Goal: Transaction & Acquisition: Purchase product/service

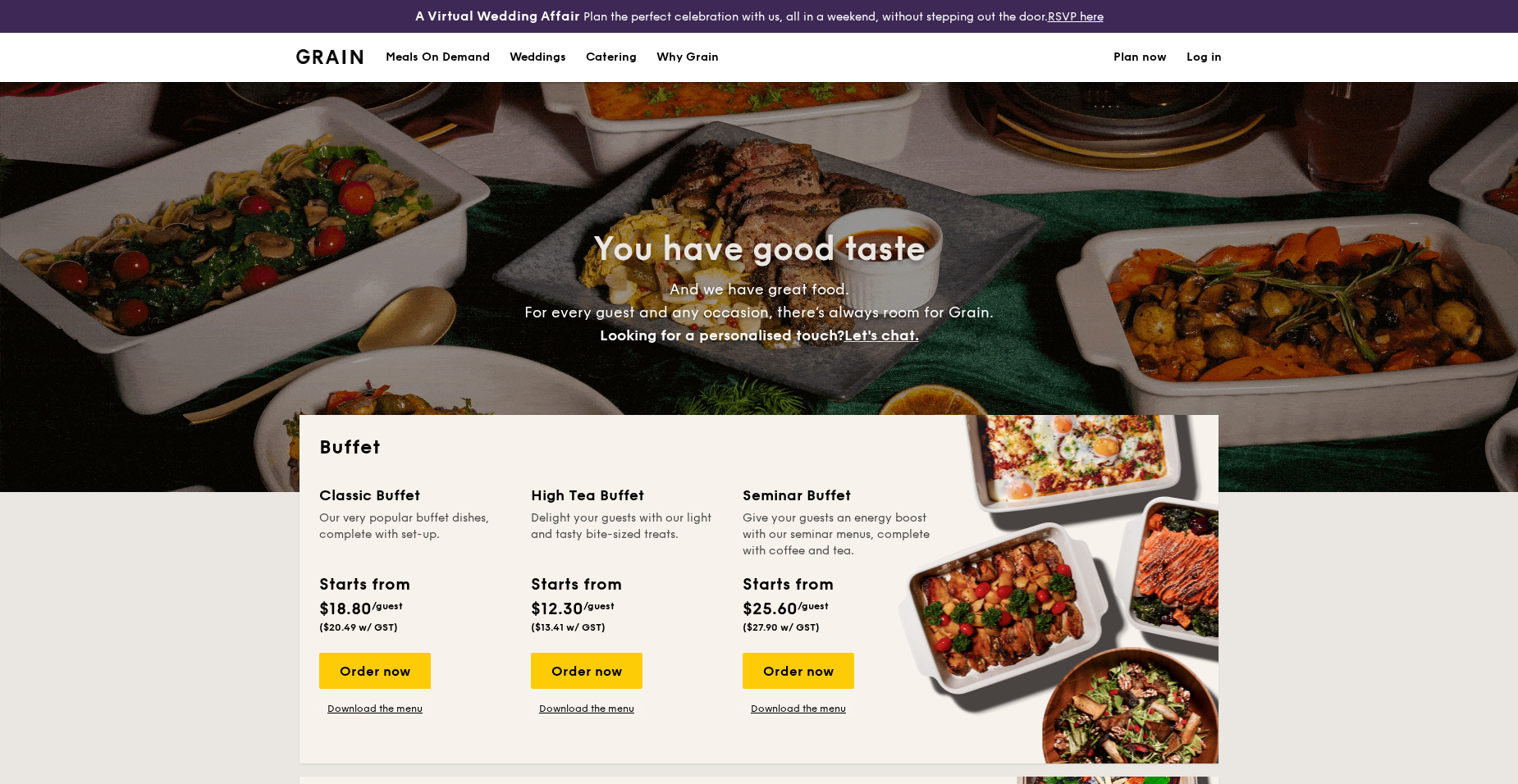
select select
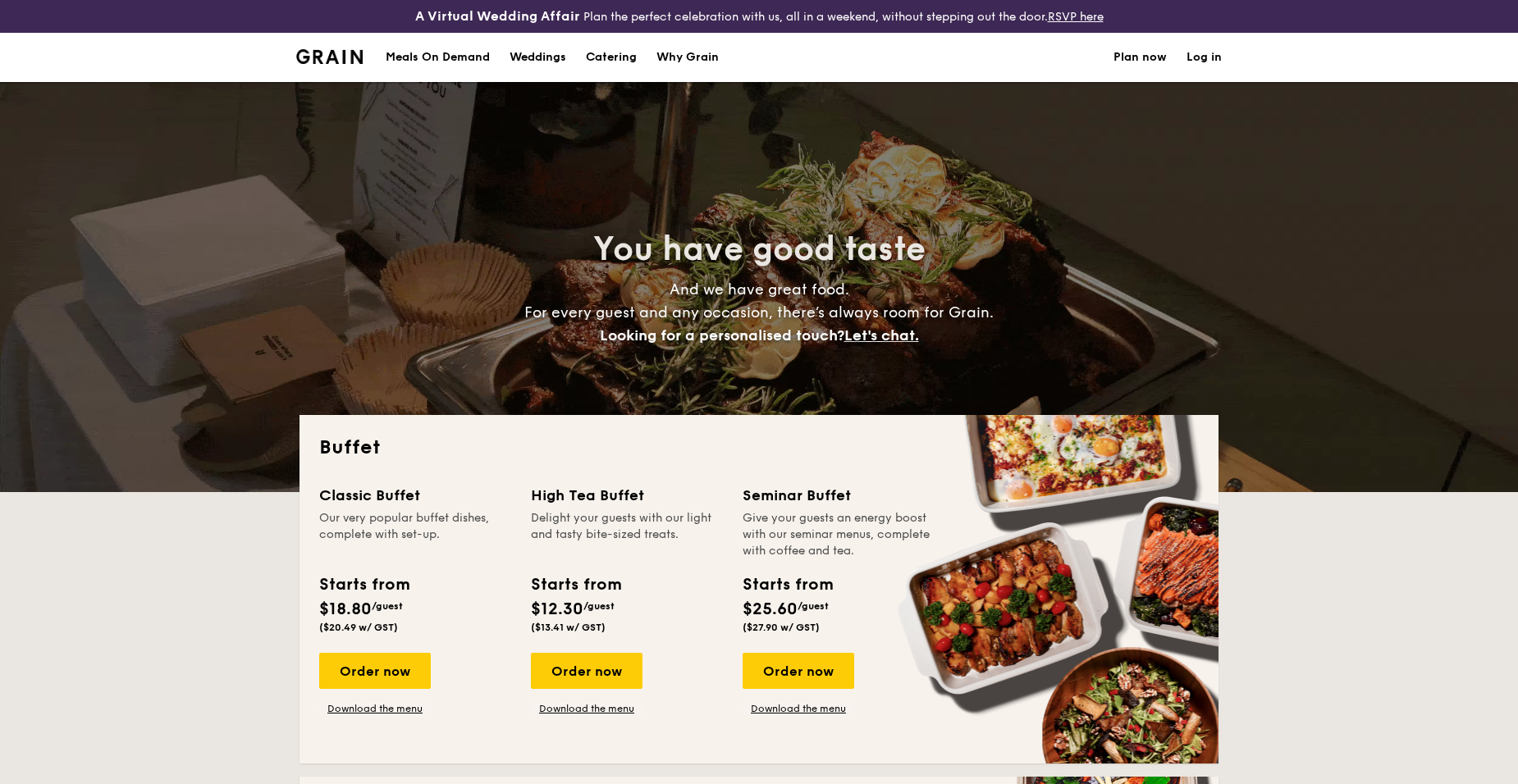
click at [451, 59] on div "Meals On Demand" at bounding box center [438, 57] width 104 height 49
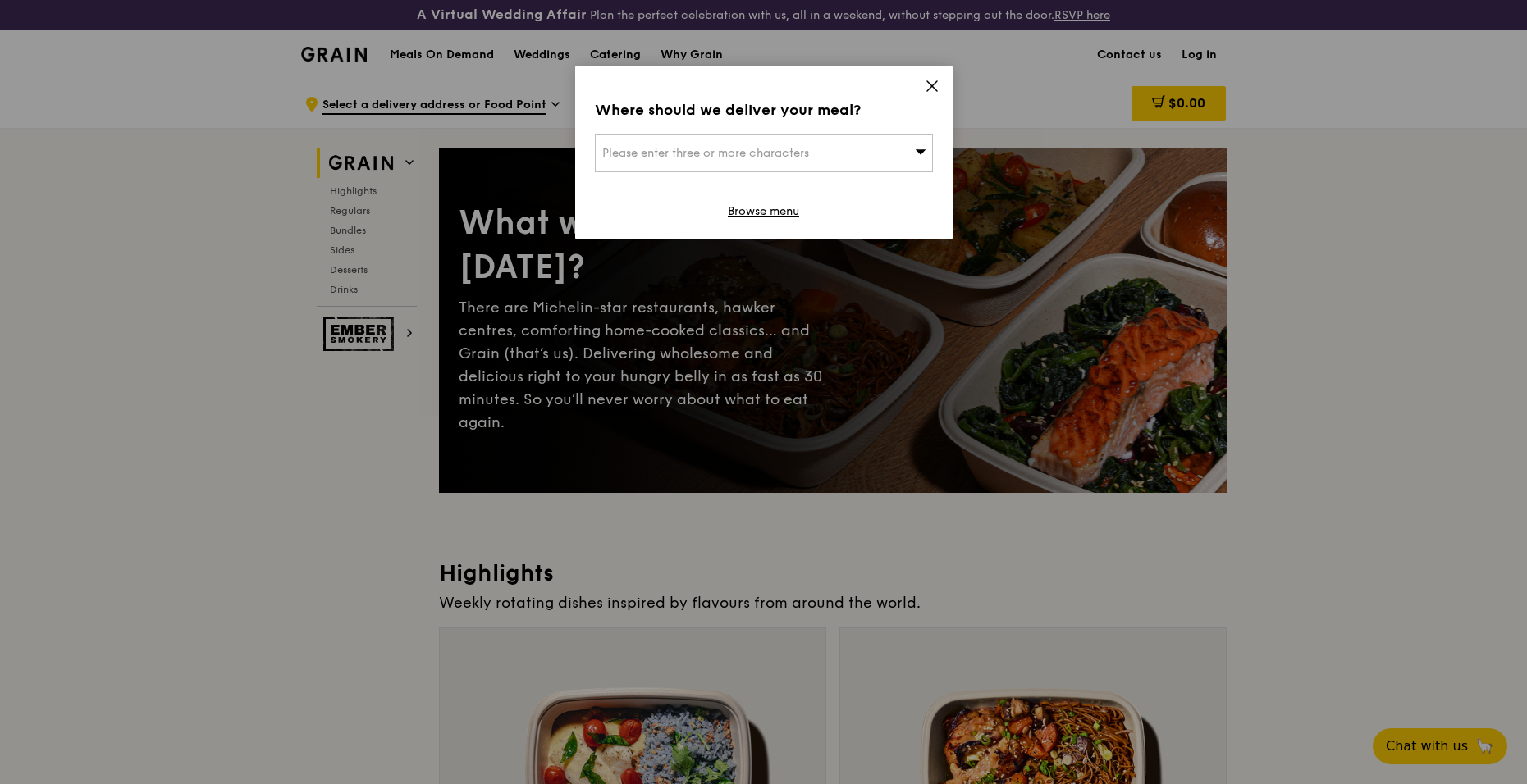
click at [928, 87] on icon at bounding box center [931, 86] width 15 height 15
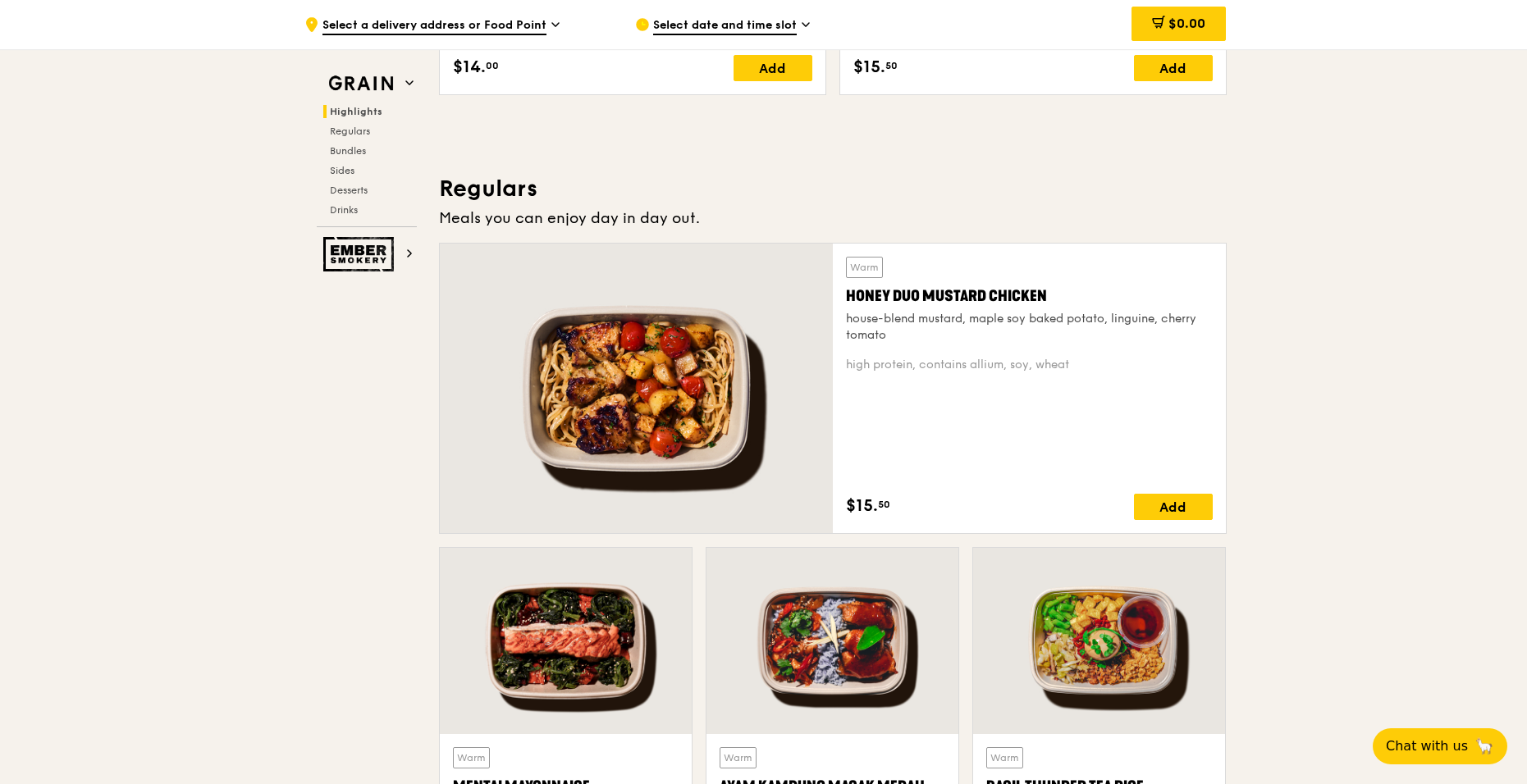
scroll to position [1066, 0]
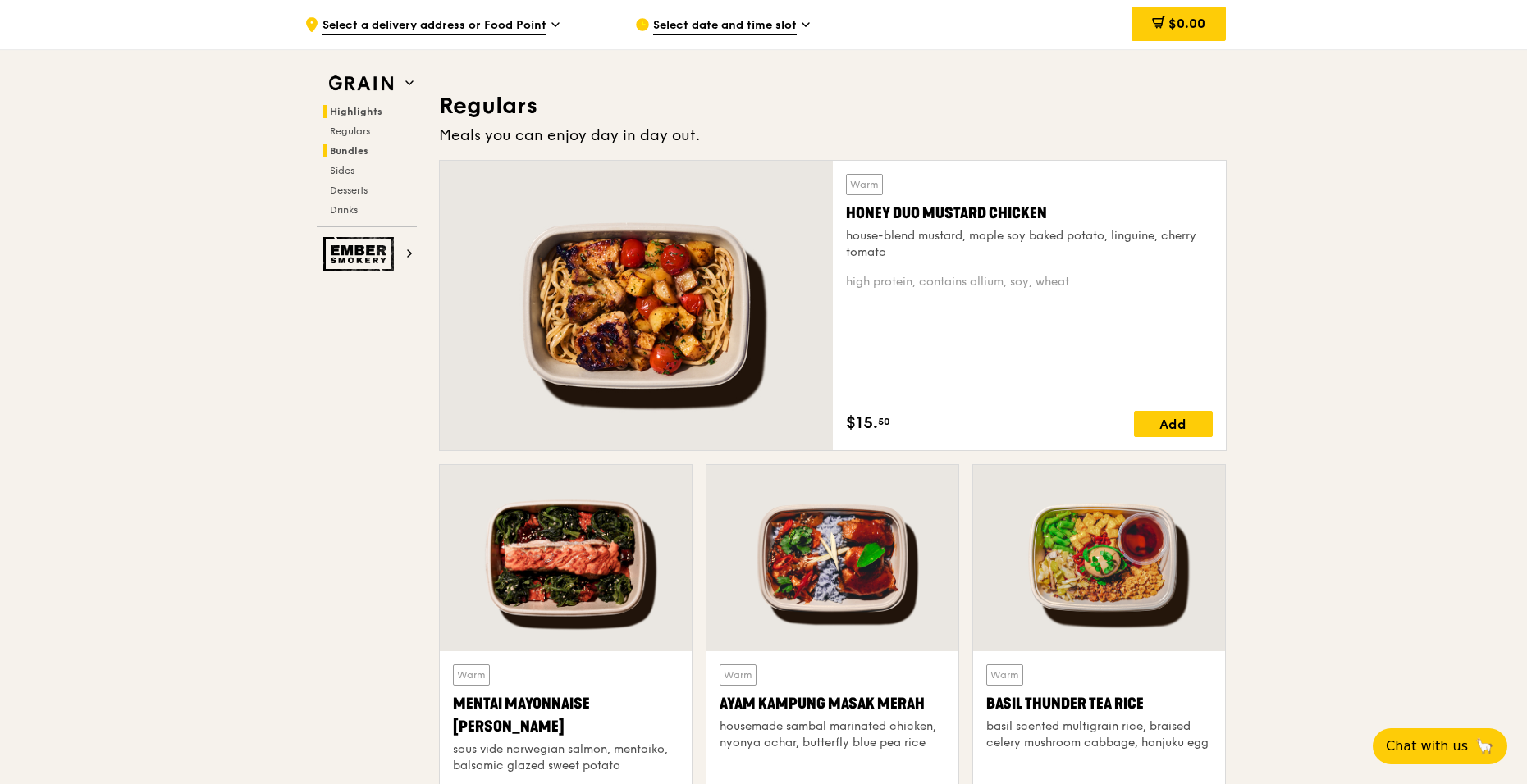
click at [360, 145] on span "Bundles" at bounding box center [349, 151] width 39 height 11
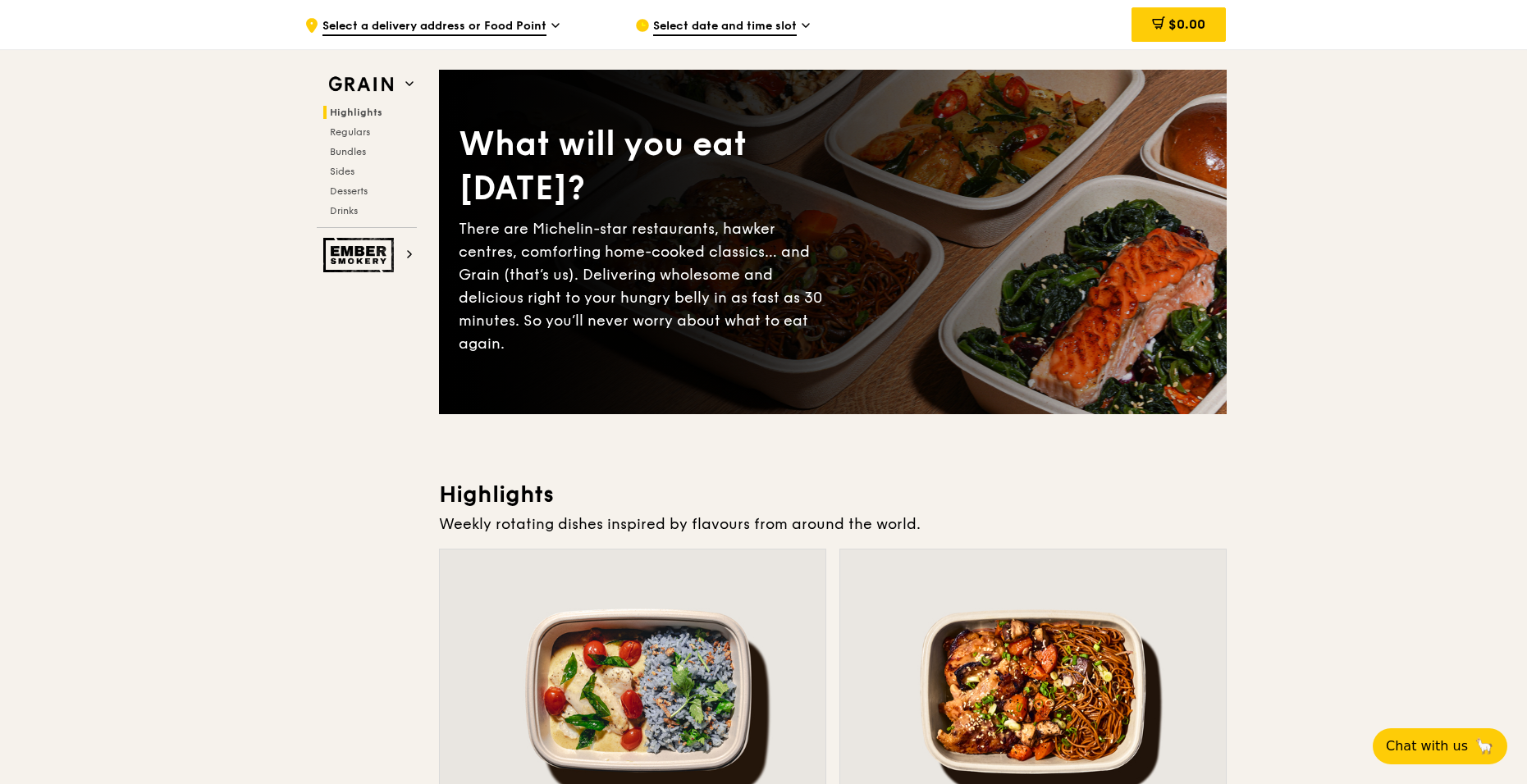
scroll to position [0, 0]
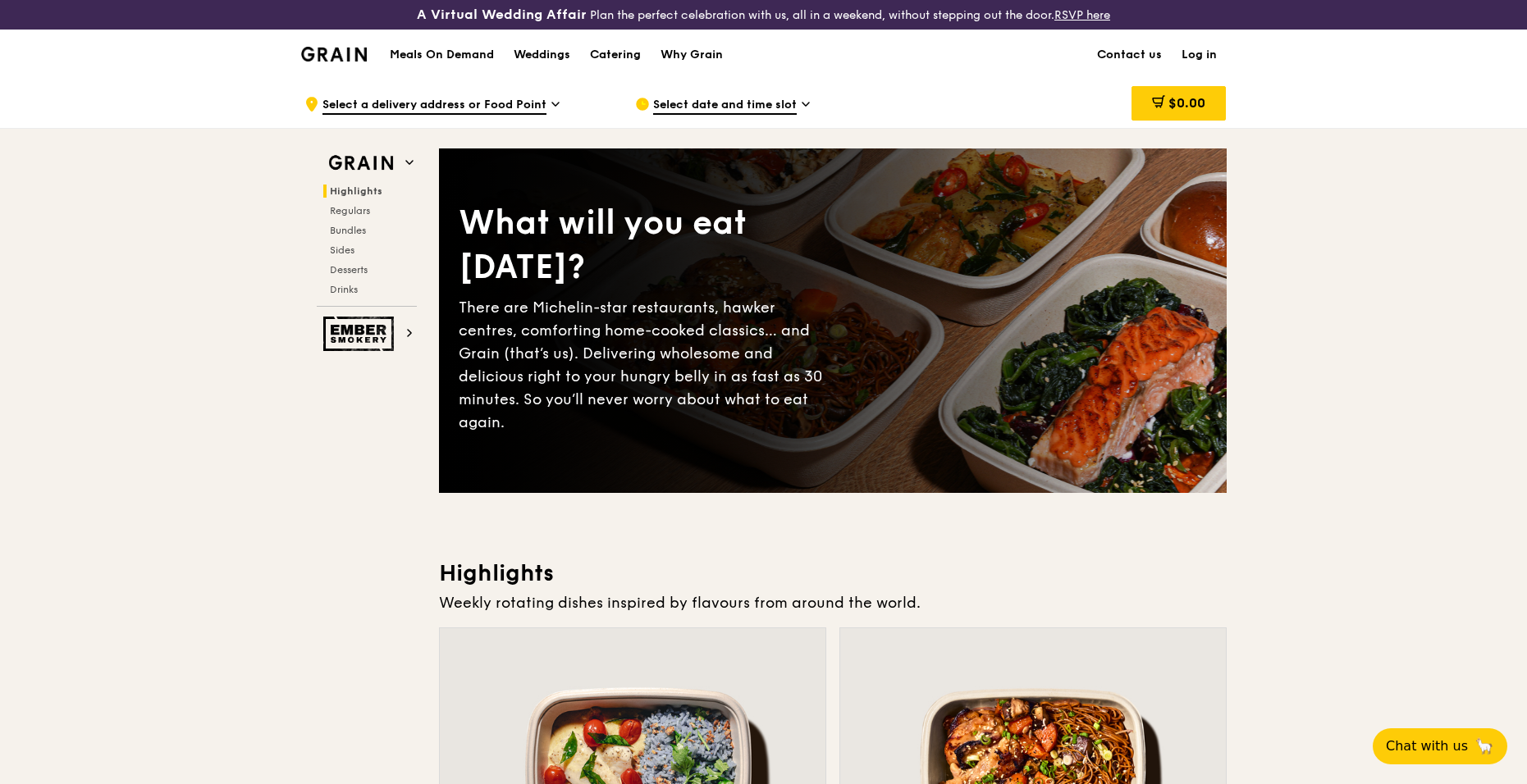
click at [444, 55] on h1 "Meals On Demand" at bounding box center [441, 55] width 104 height 16
click at [447, 53] on h1 "Meals On Demand" at bounding box center [441, 55] width 104 height 16
click at [343, 50] on img at bounding box center [334, 54] width 67 height 15
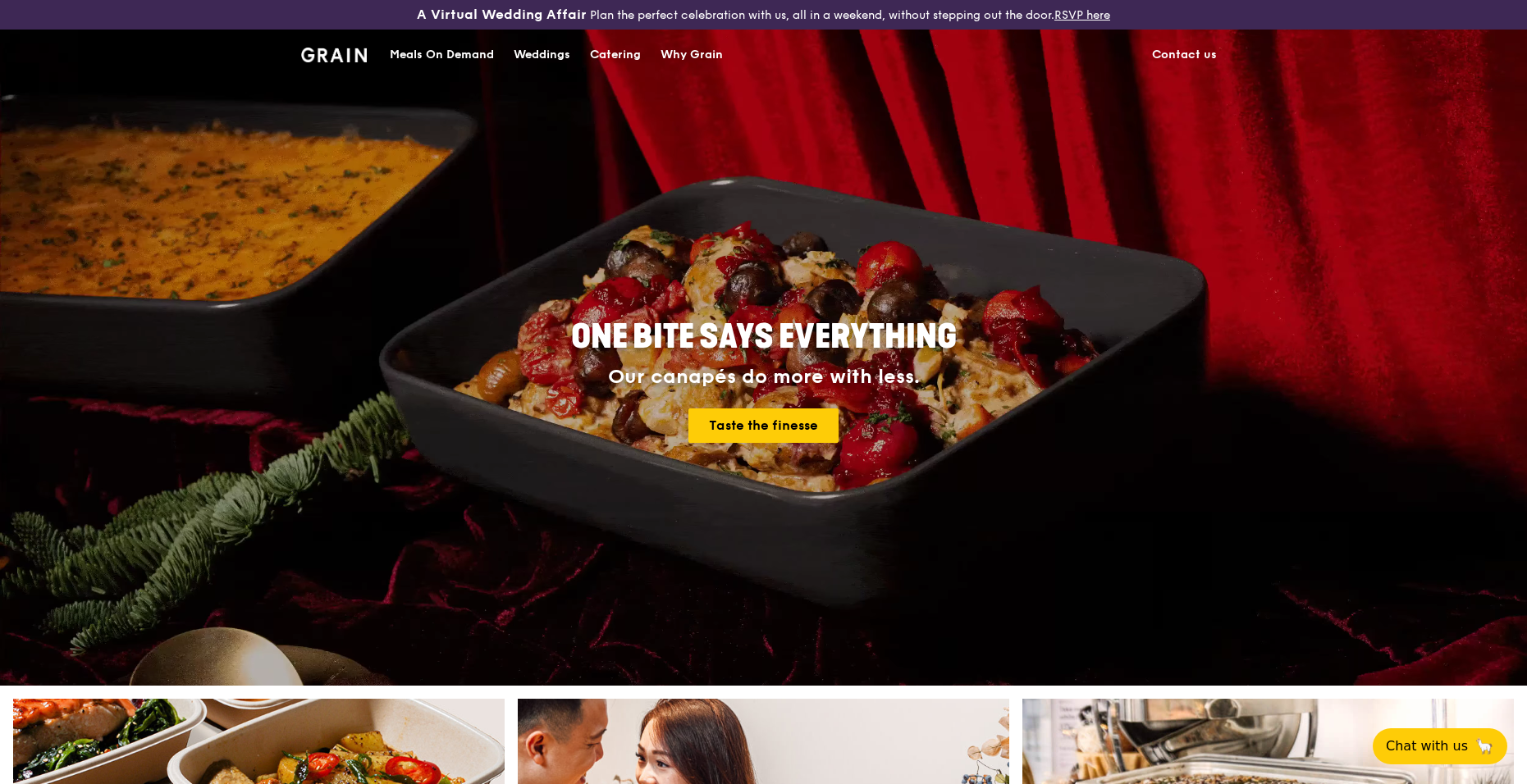
click at [453, 55] on div "Meals On Demand" at bounding box center [441, 55] width 104 height 49
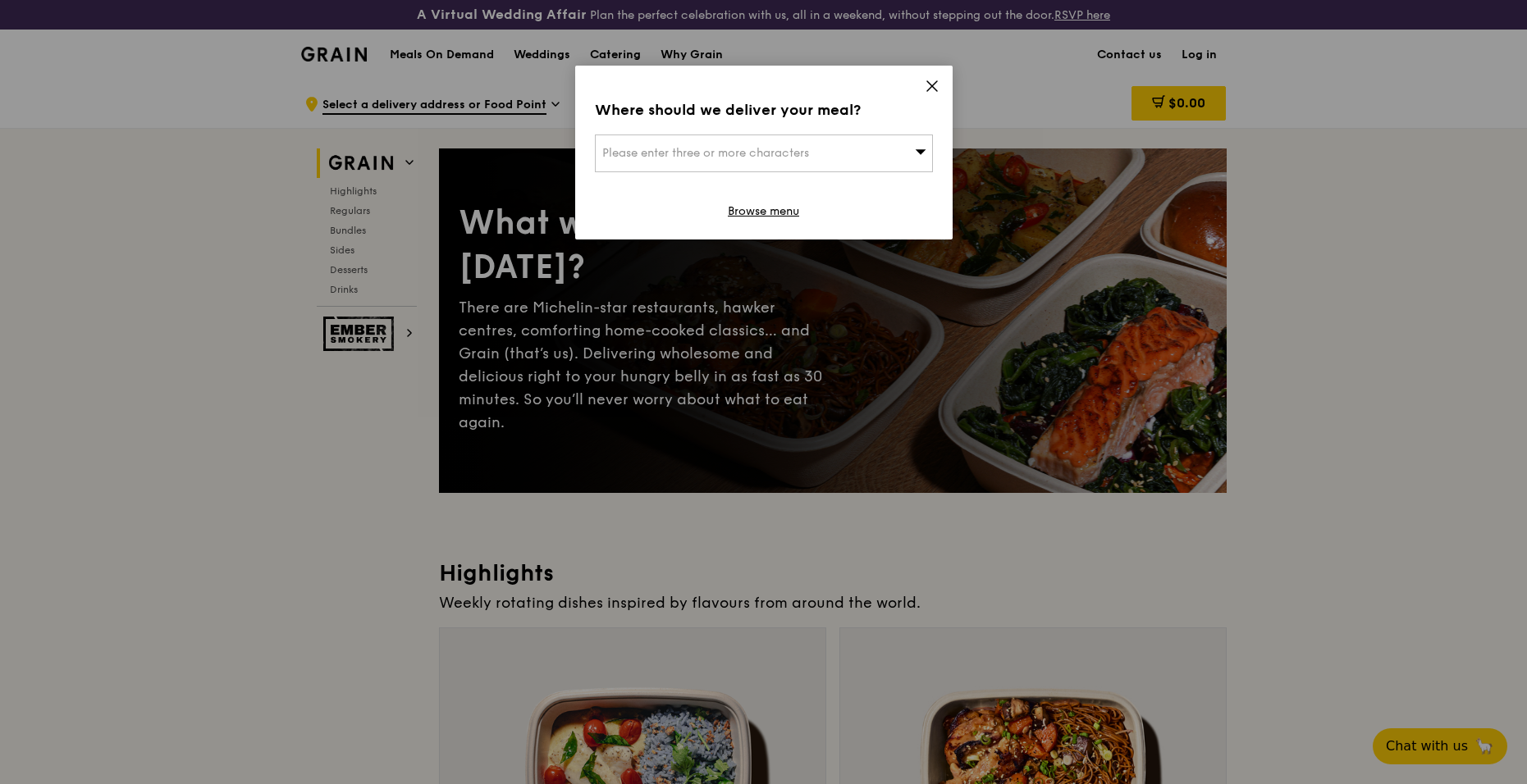
click at [854, 140] on div "Please enter three or more characters" at bounding box center [764, 153] width 338 height 38
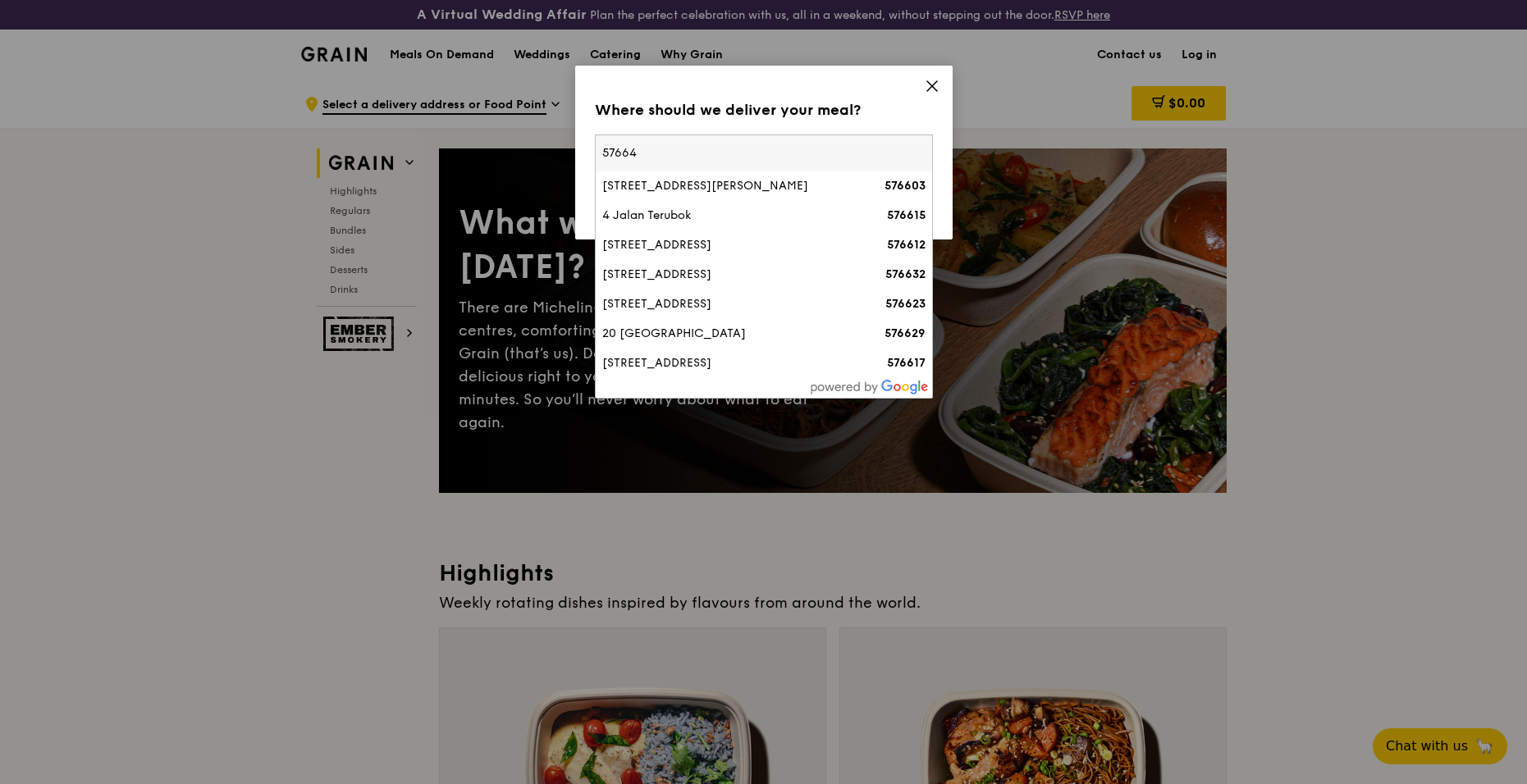
type input "576641"
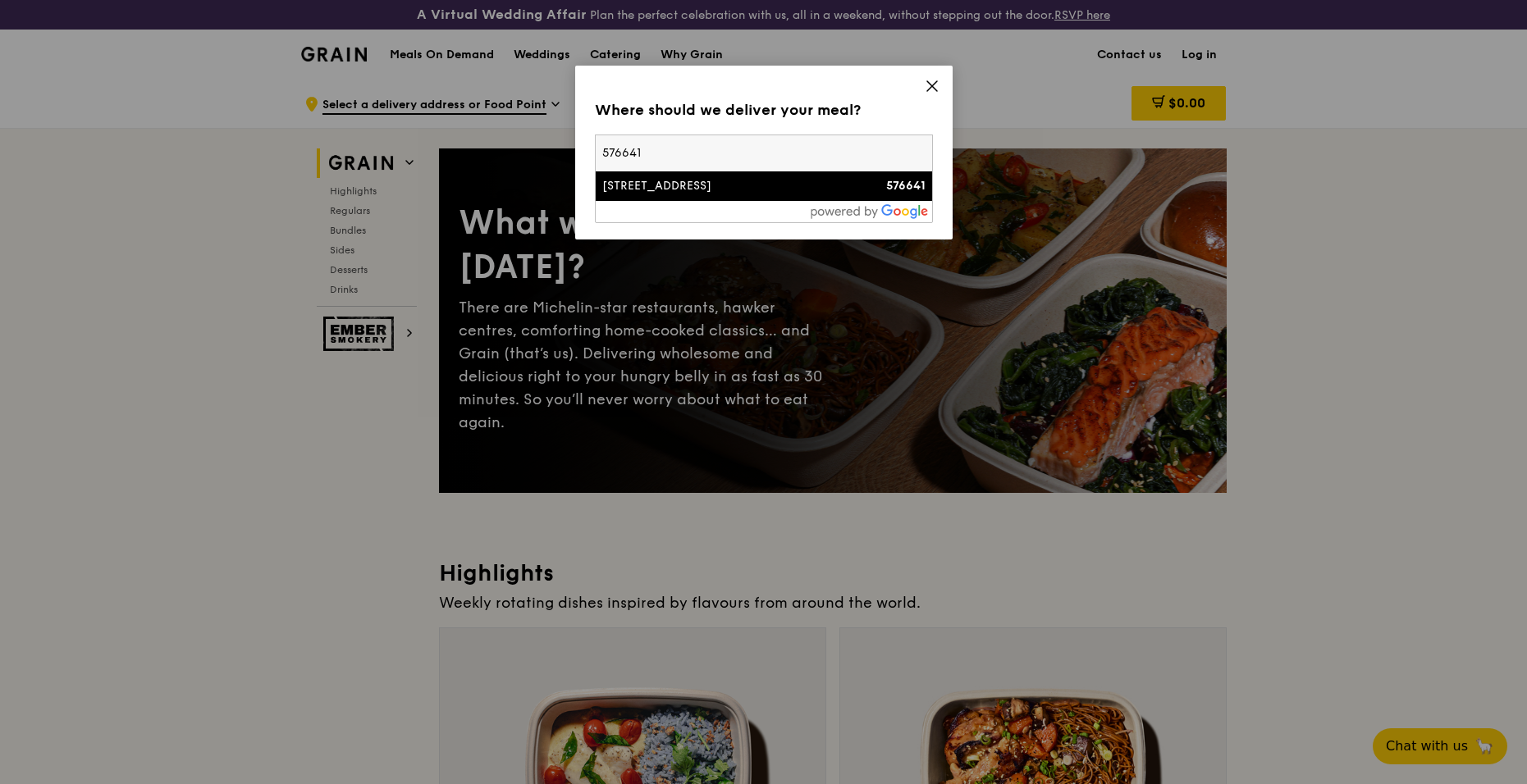
click at [718, 194] on div "32 Jalan Terubok" at bounding box center [724, 186] width 243 height 16
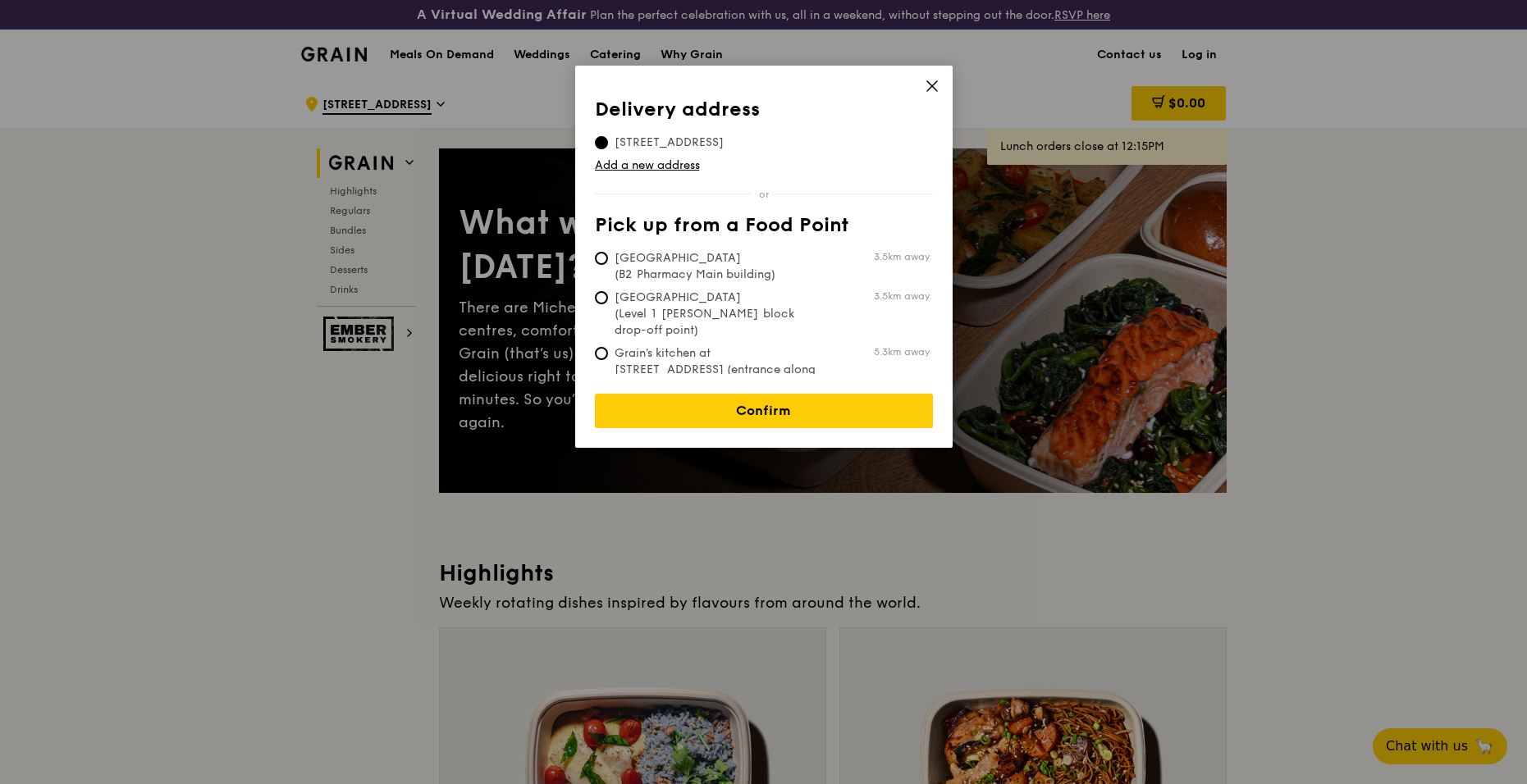
click at [927, 84] on icon at bounding box center [931, 86] width 15 height 15
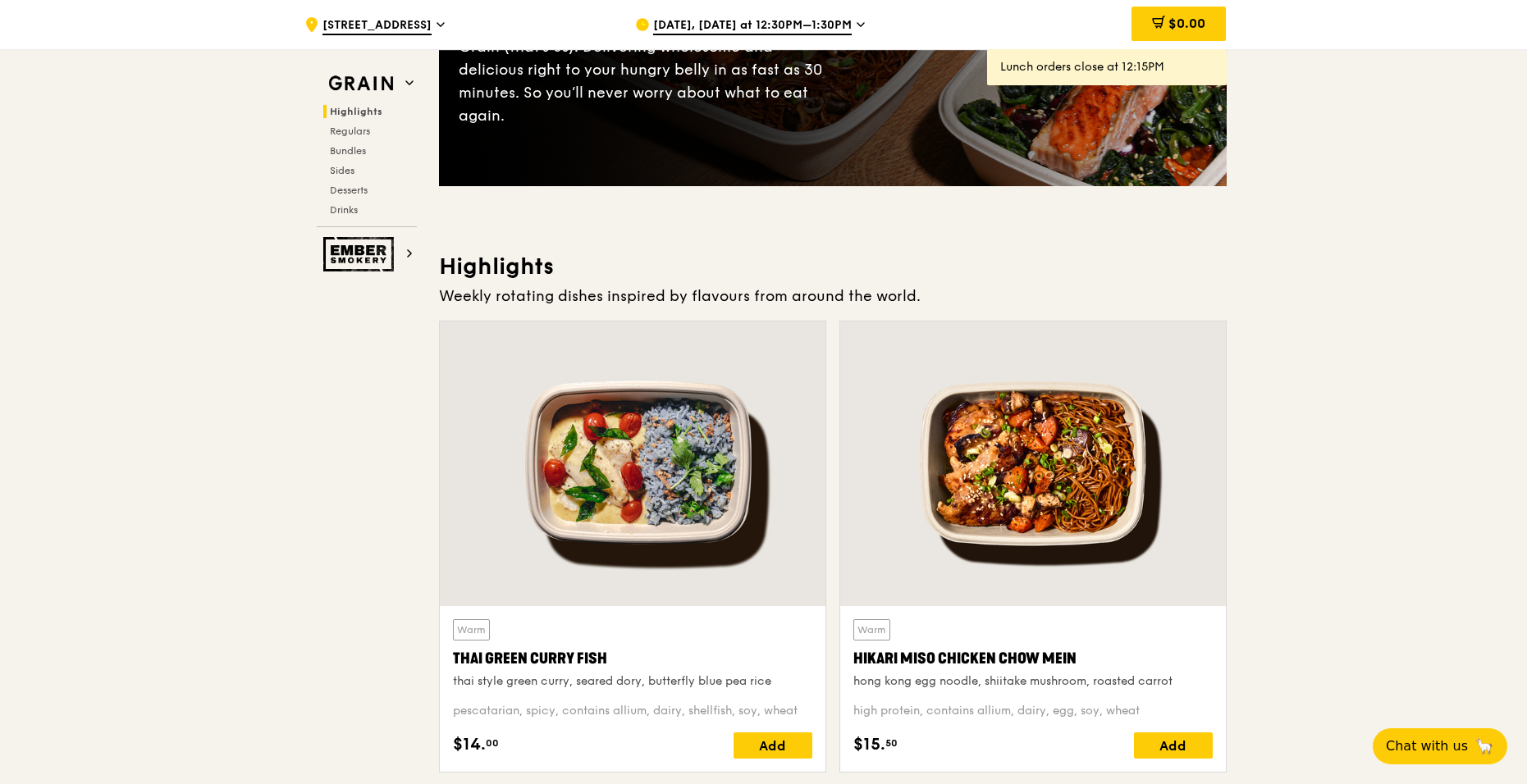
scroll to position [246, 0]
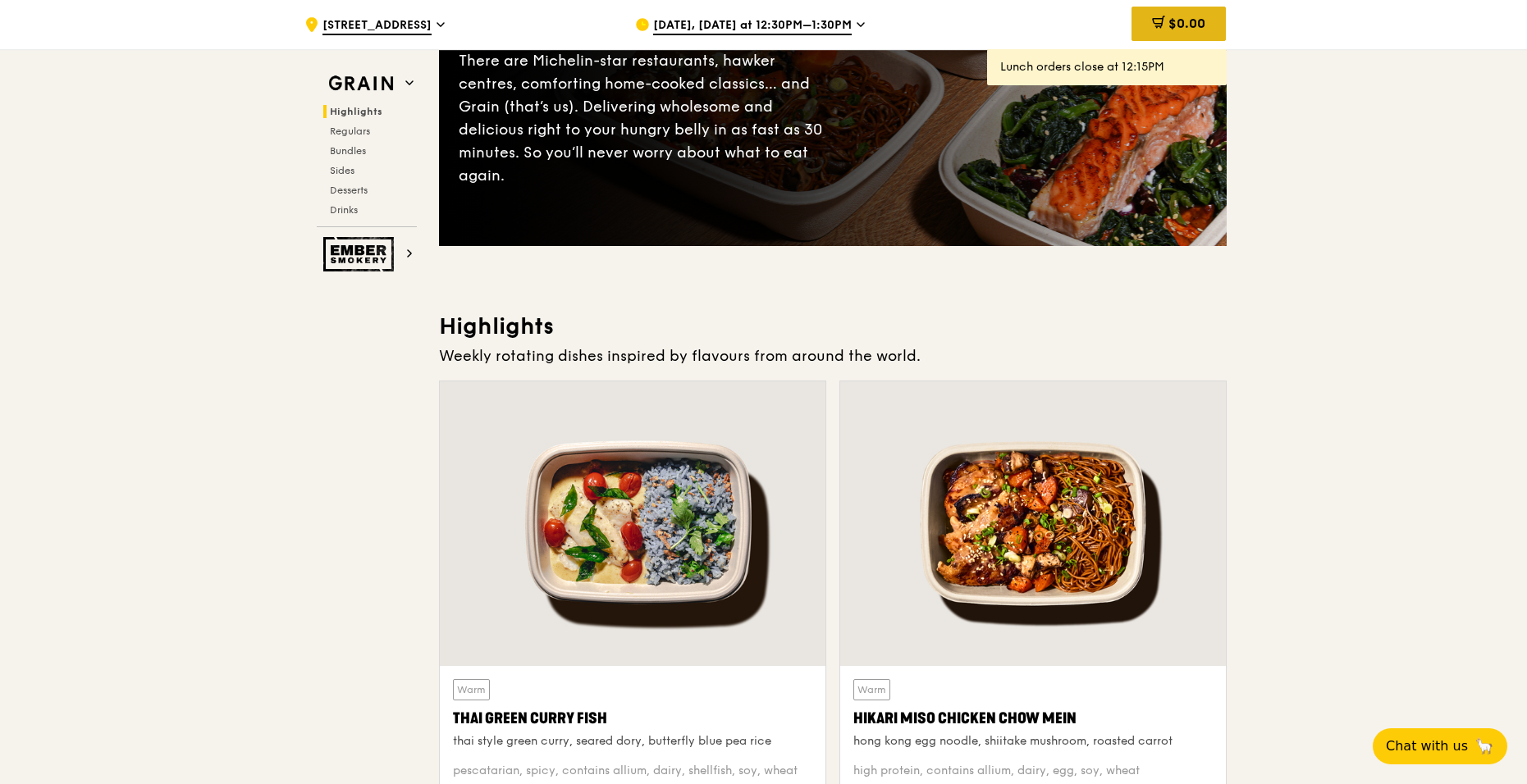
click at [1182, 29] on span "$0.00" at bounding box center [1187, 23] width 37 height 16
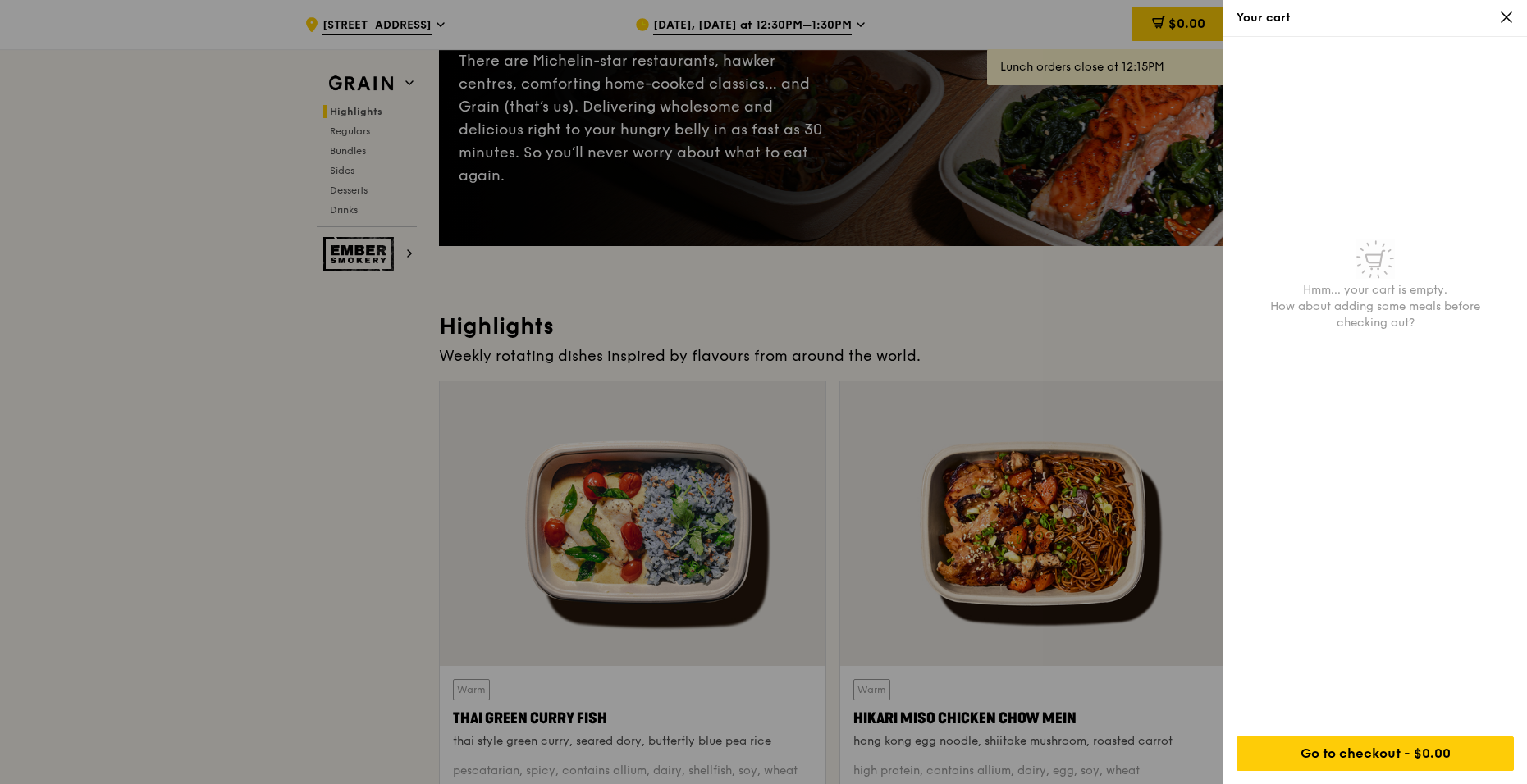
click at [1510, 10] on icon at bounding box center [1506, 16] width 15 height 15
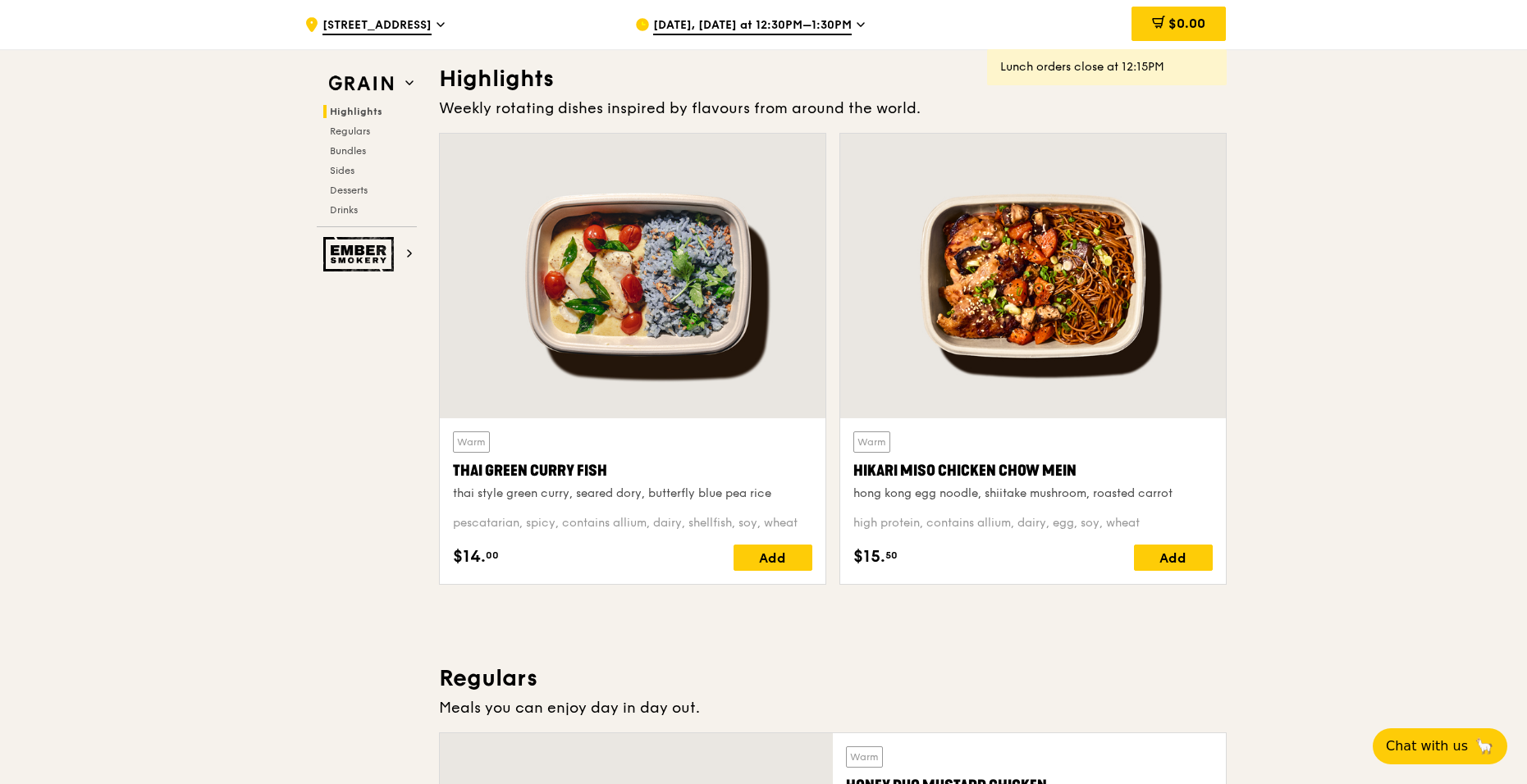
scroll to position [492, 0]
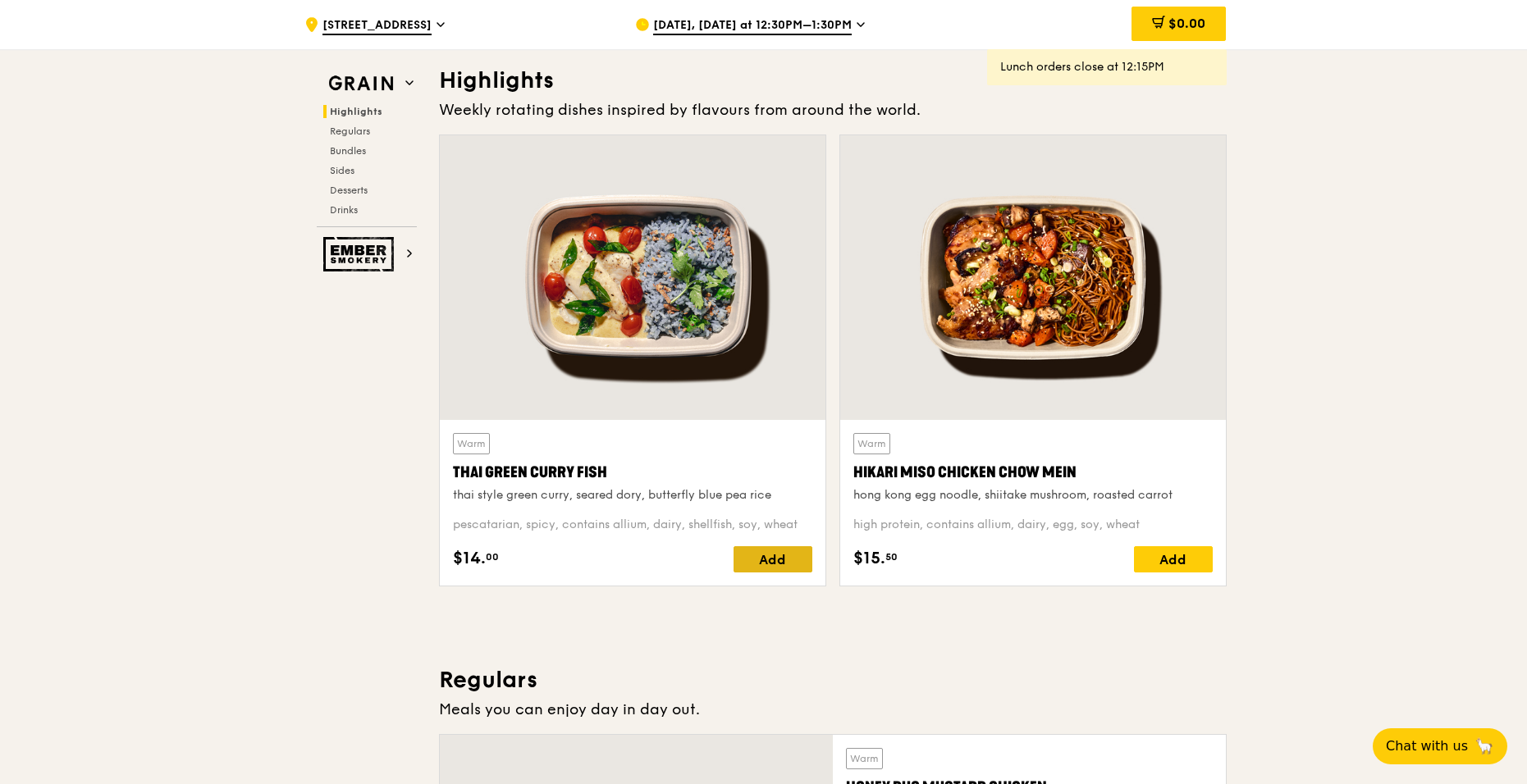
click at [752, 557] on div "Add" at bounding box center [772, 559] width 79 height 26
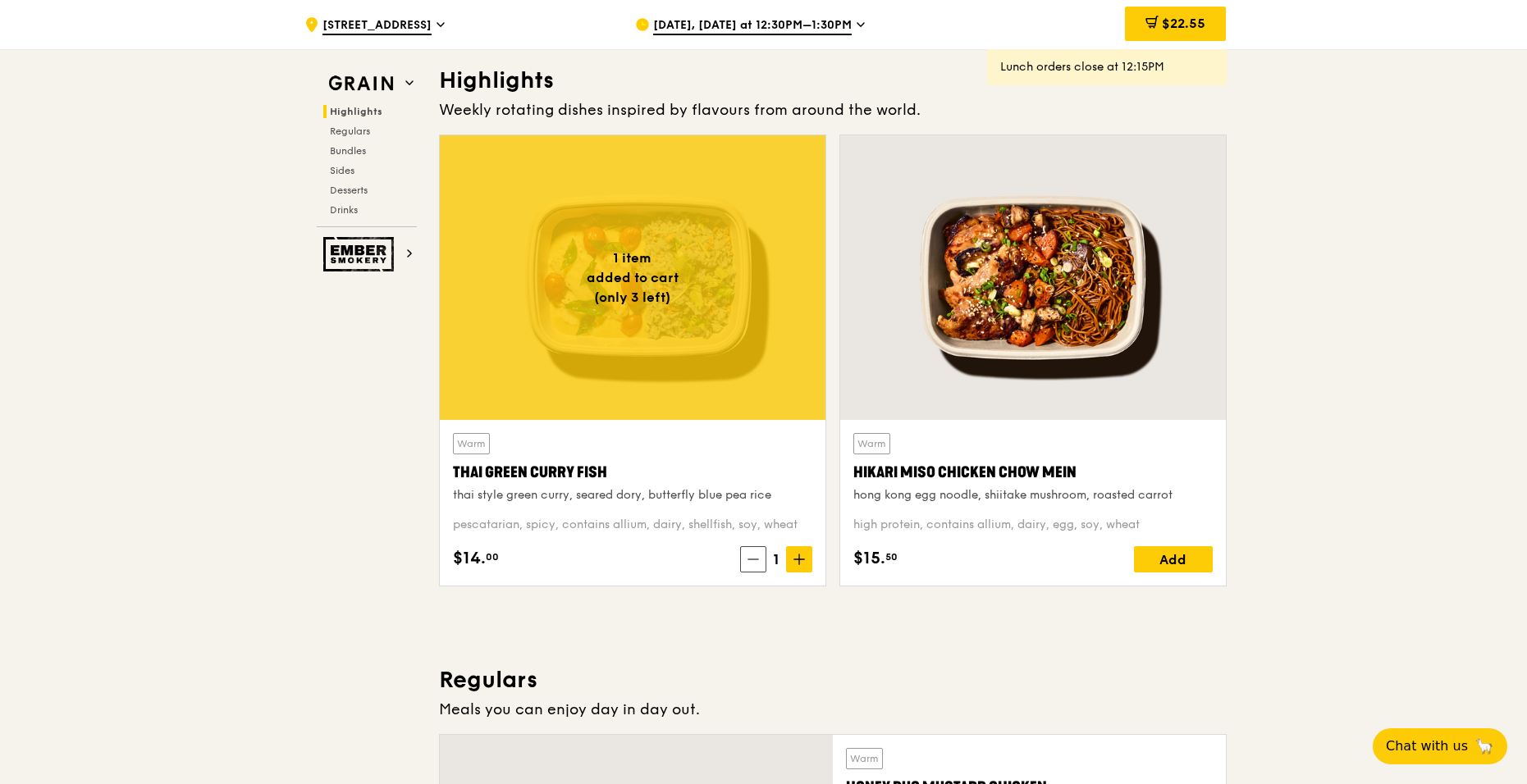
click at [1124, 74] on div "Lunch orders close at 12:15PM" at bounding box center [1106, 67] width 213 height 16
click at [1170, 28] on span "$22.55" at bounding box center [1183, 23] width 43 height 16
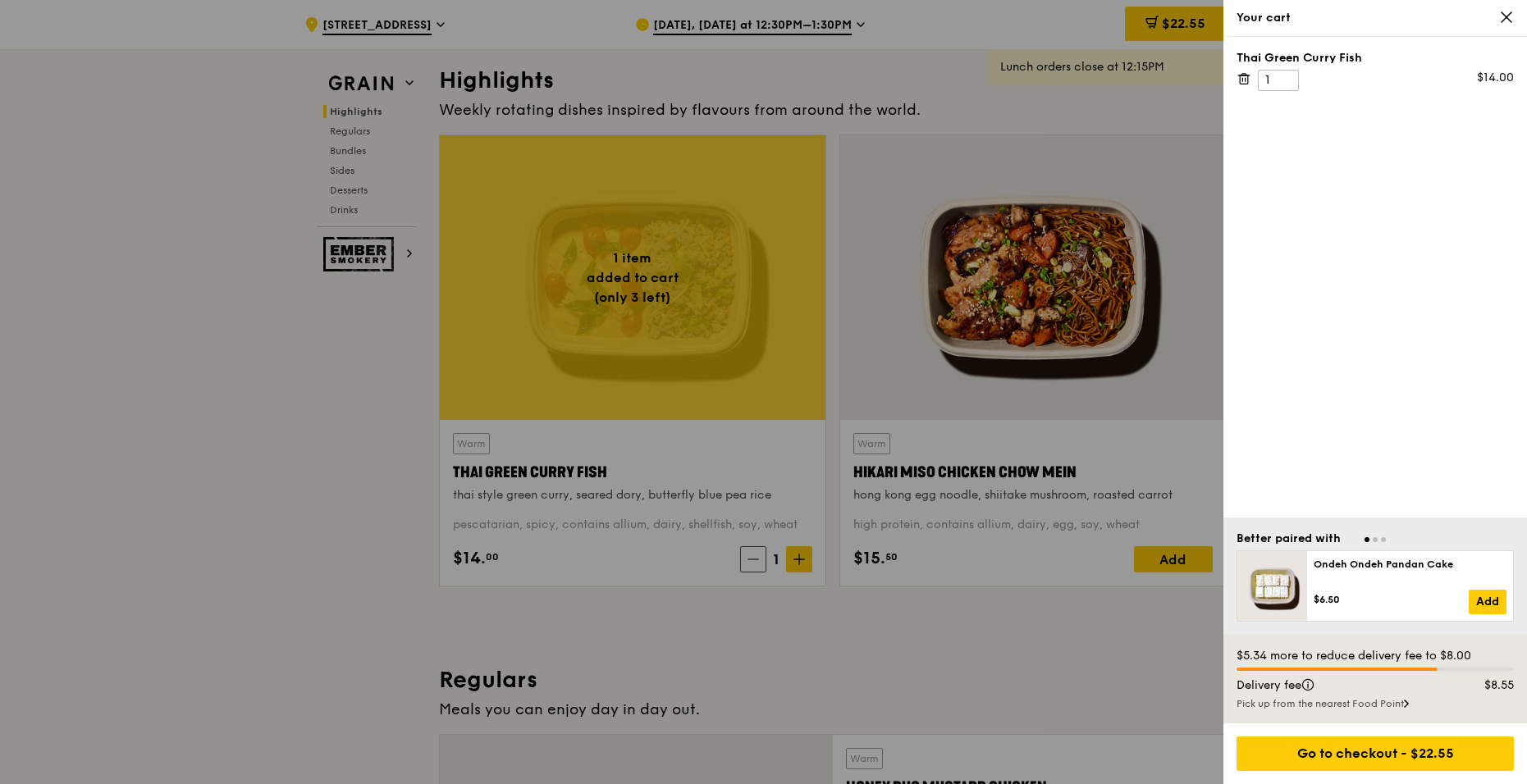
click at [1517, 22] on div "Your cart" at bounding box center [1375, 18] width 304 height 37
click at [1514, 15] on div "Your cart" at bounding box center [1375, 18] width 304 height 37
click at [1509, 22] on icon at bounding box center [1506, 16] width 15 height 15
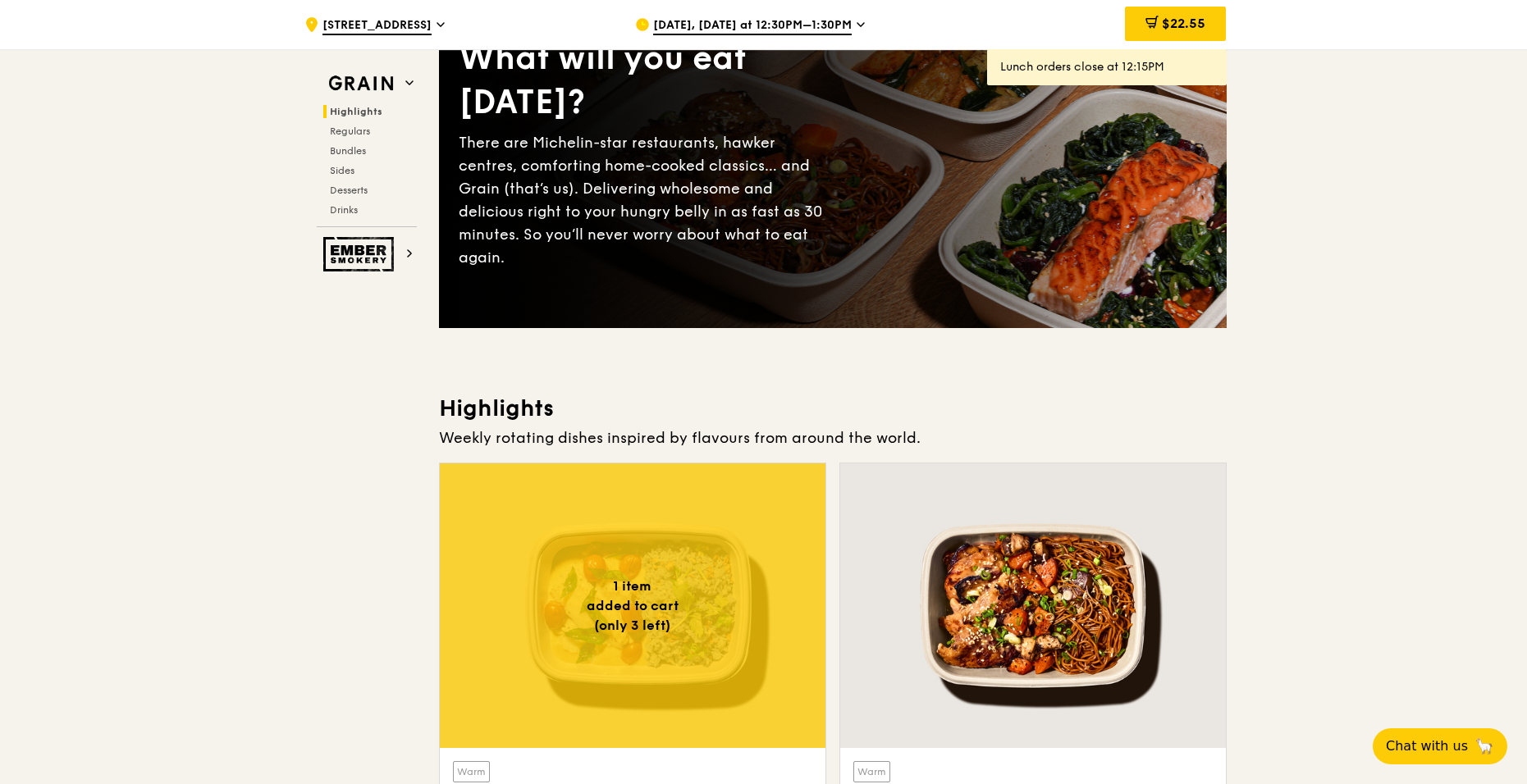
scroll to position [0, 0]
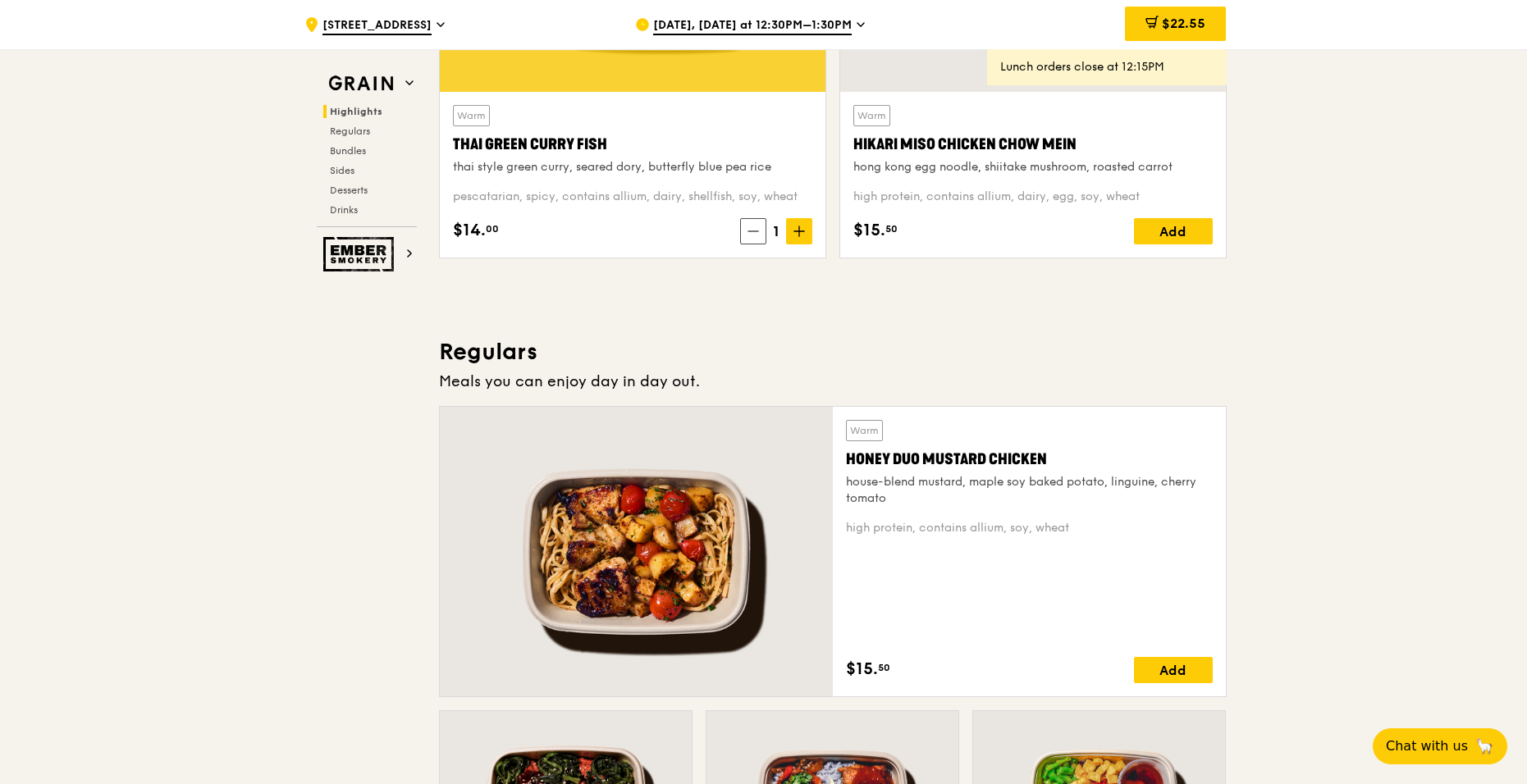
scroll to position [1066, 0]
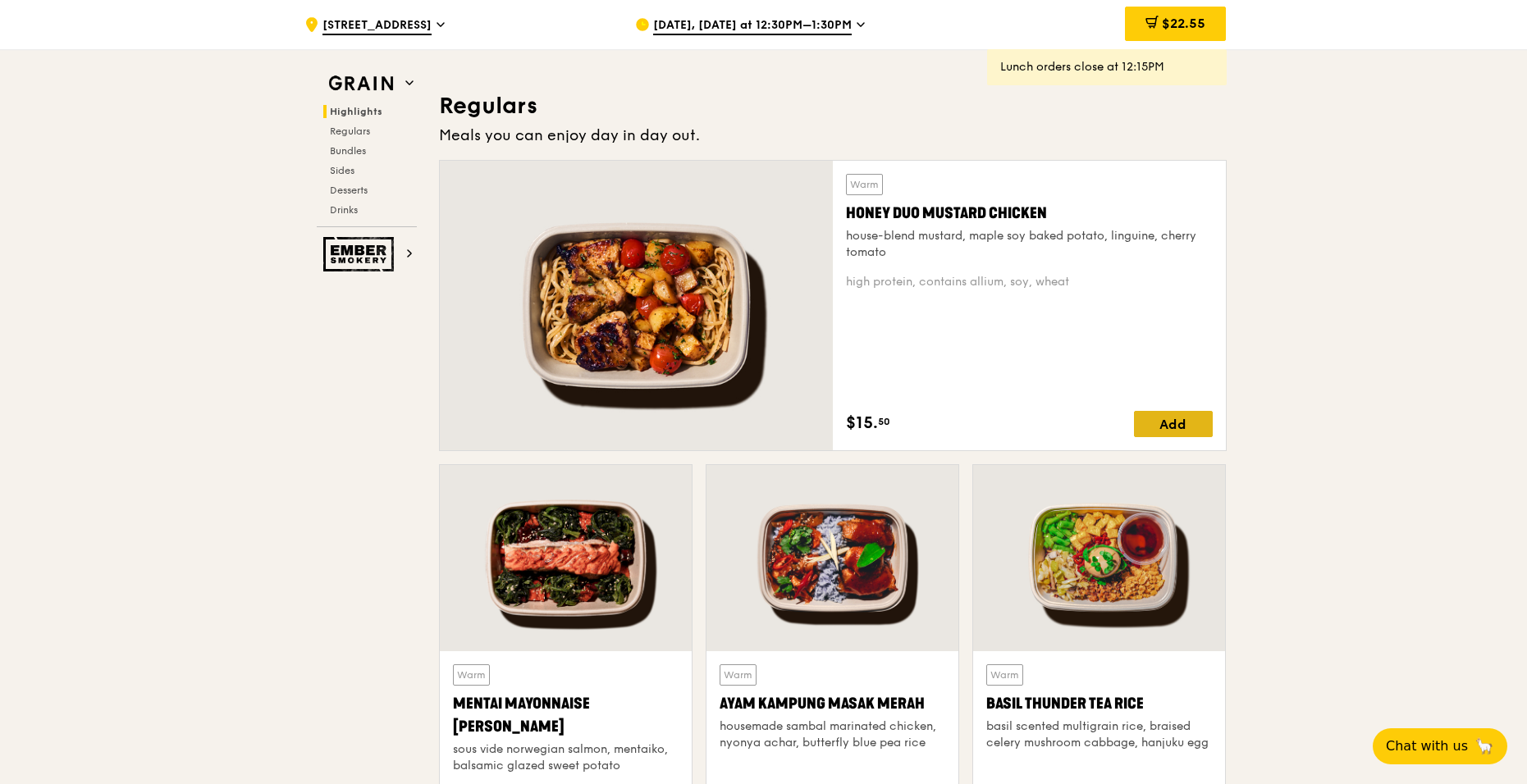
click at [1171, 423] on div "Add" at bounding box center [1173, 424] width 79 height 26
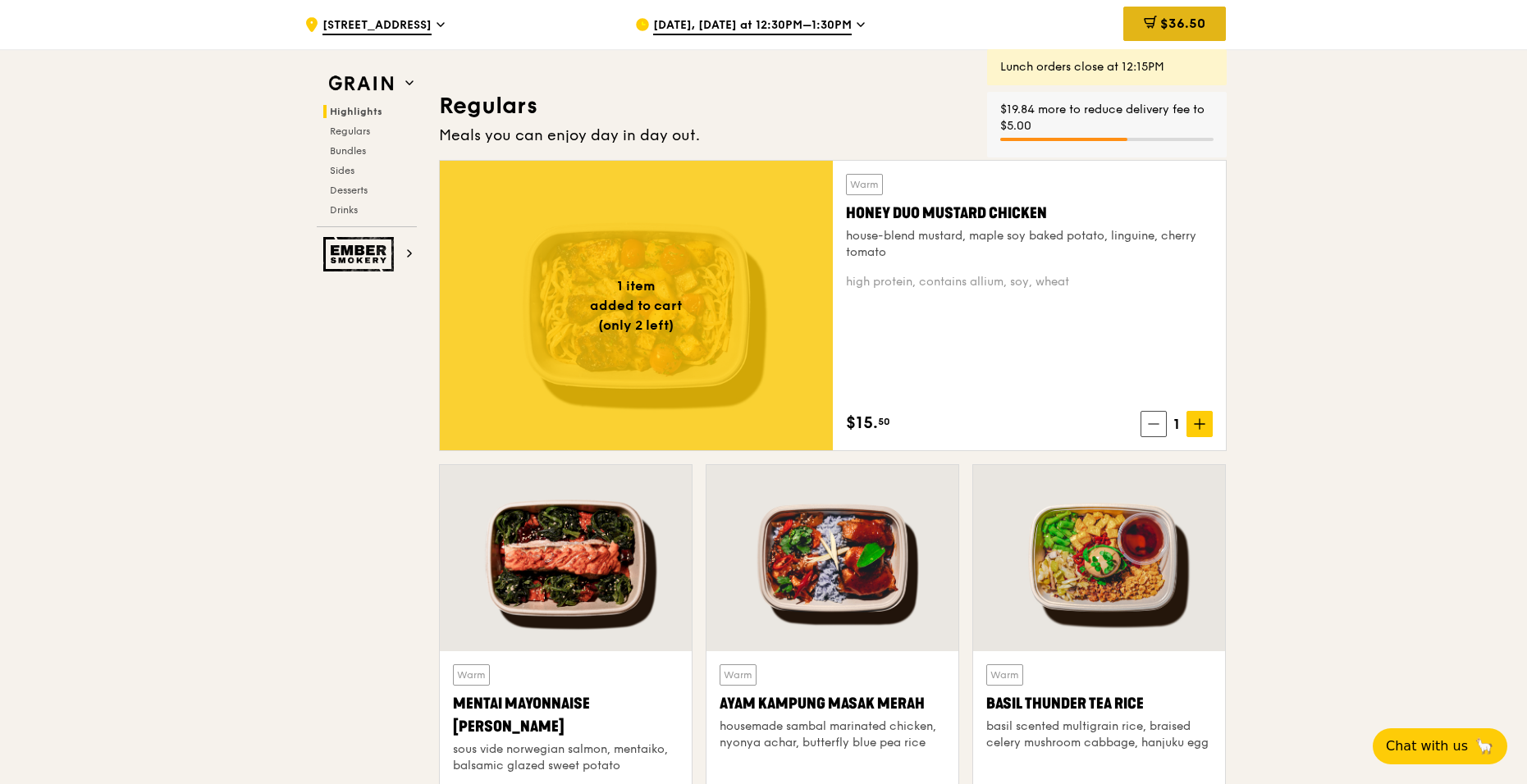
click at [1165, 26] on span "$36.50" at bounding box center [1182, 23] width 45 height 16
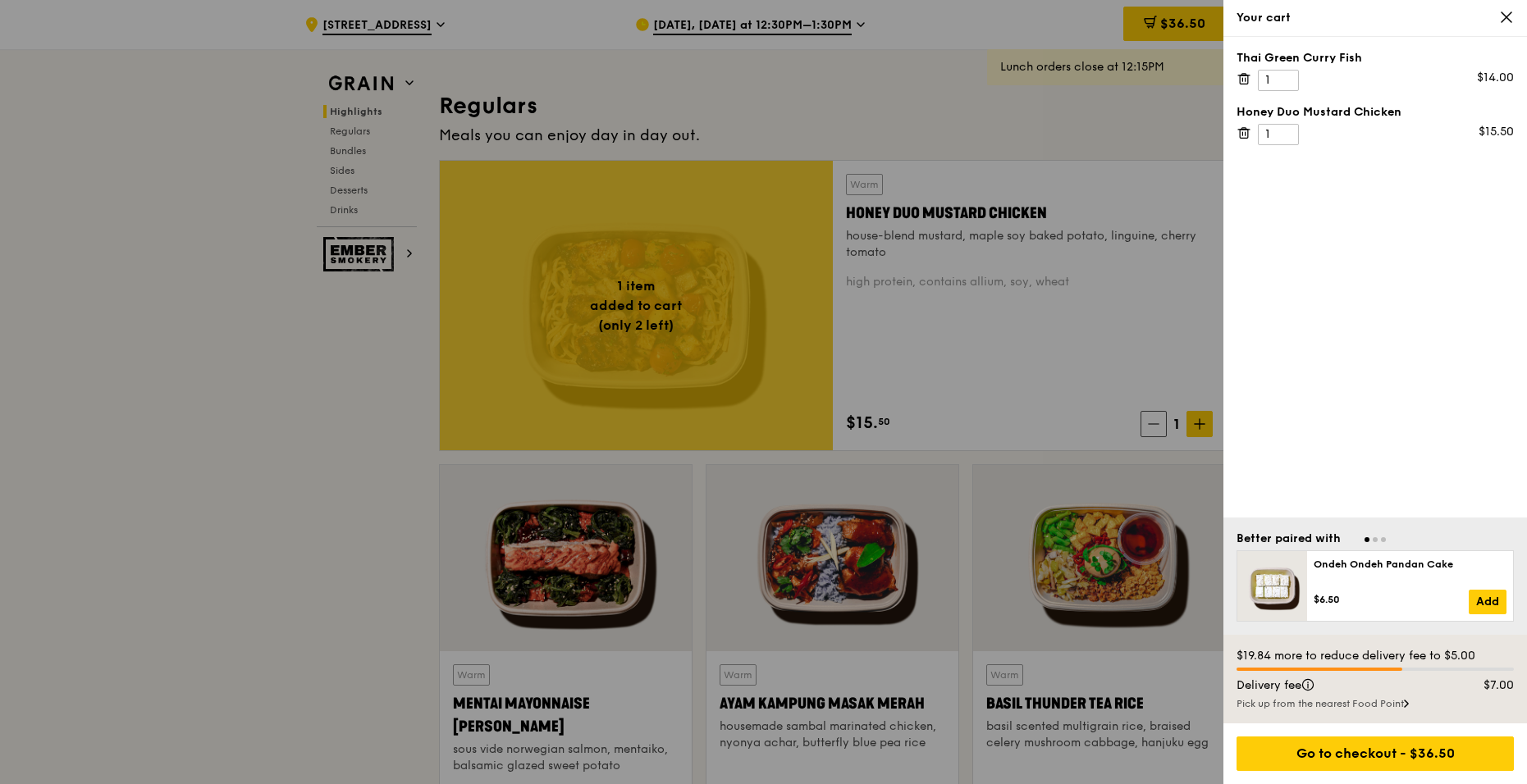
click at [1510, 23] on icon at bounding box center [1506, 16] width 15 height 15
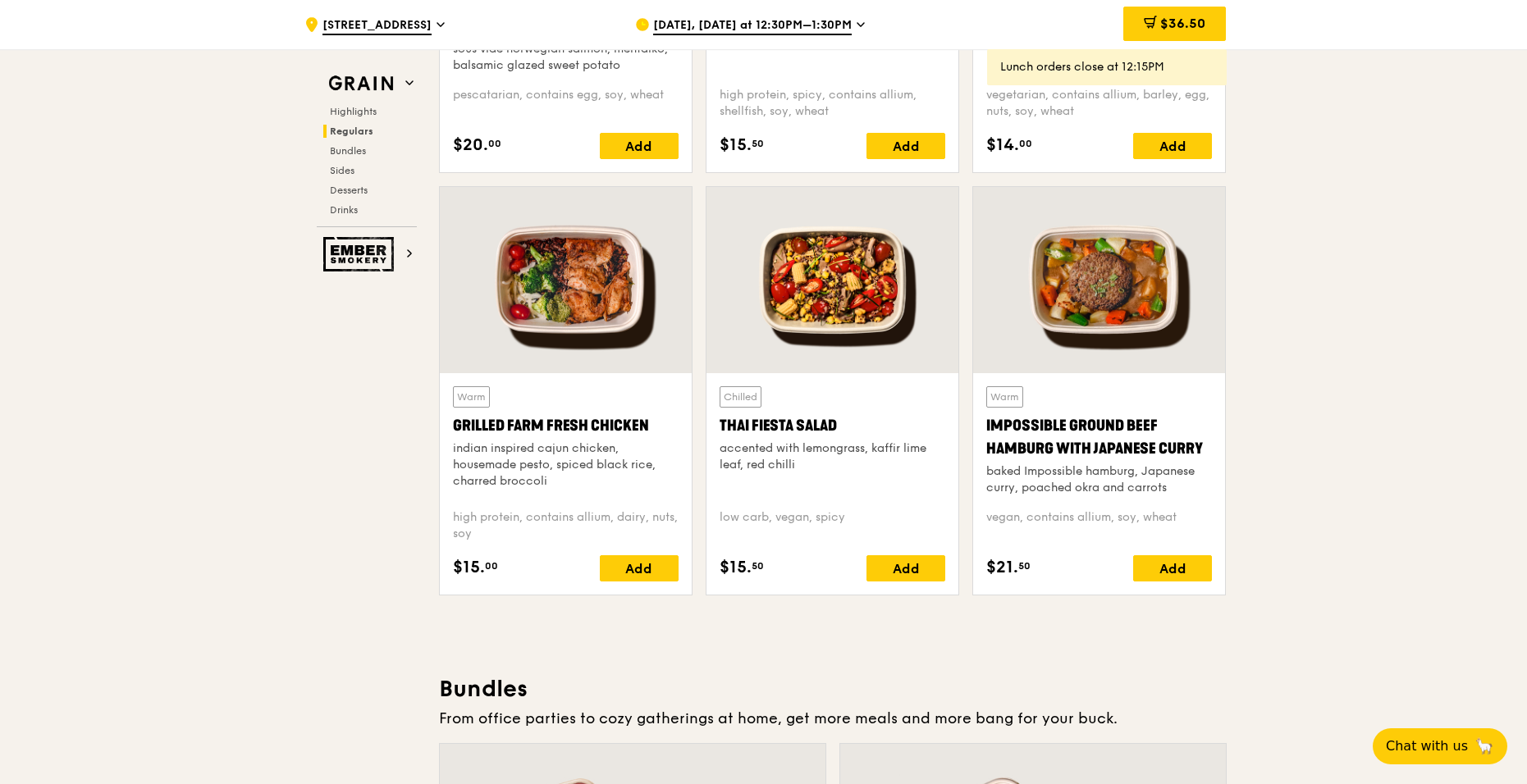
scroll to position [1558, 0]
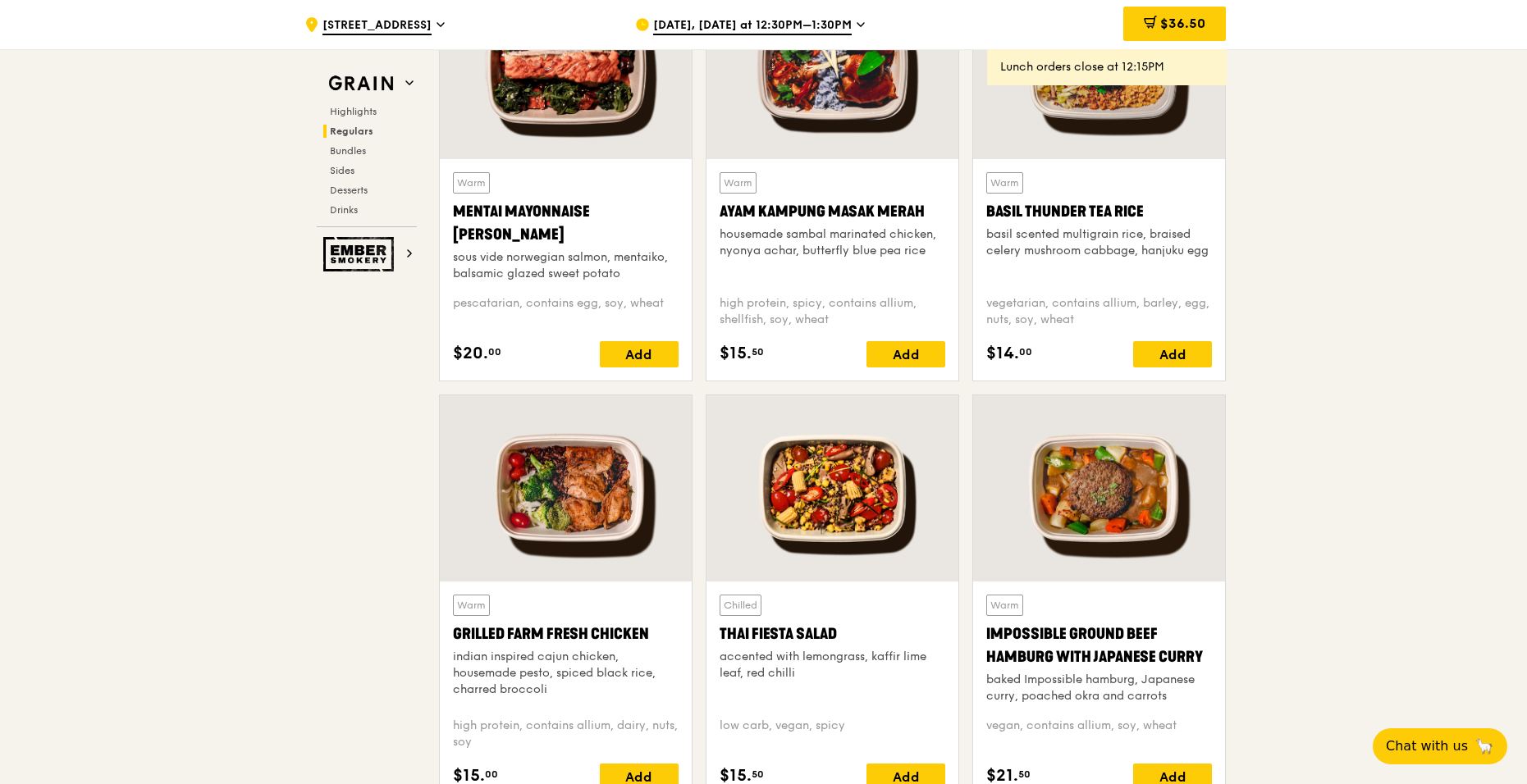
click at [806, 39] on div "Oct 7, Today at 12:30PM–1:30PM" at bounding box center [788, 24] width 305 height 49
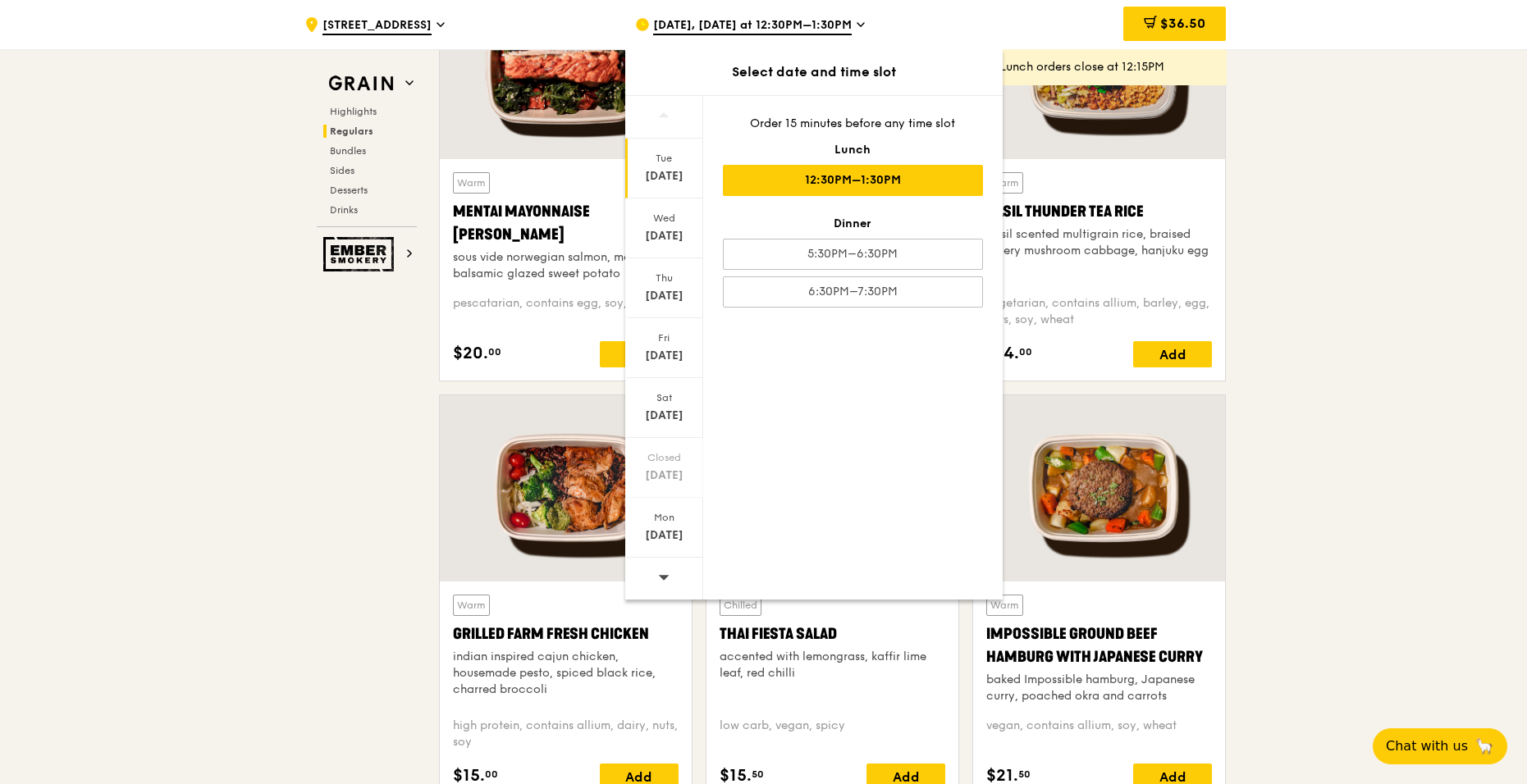
click at [806, 30] on span "Oct 7, Today at 12:30PM–1:30PM" at bounding box center [752, 26] width 198 height 18
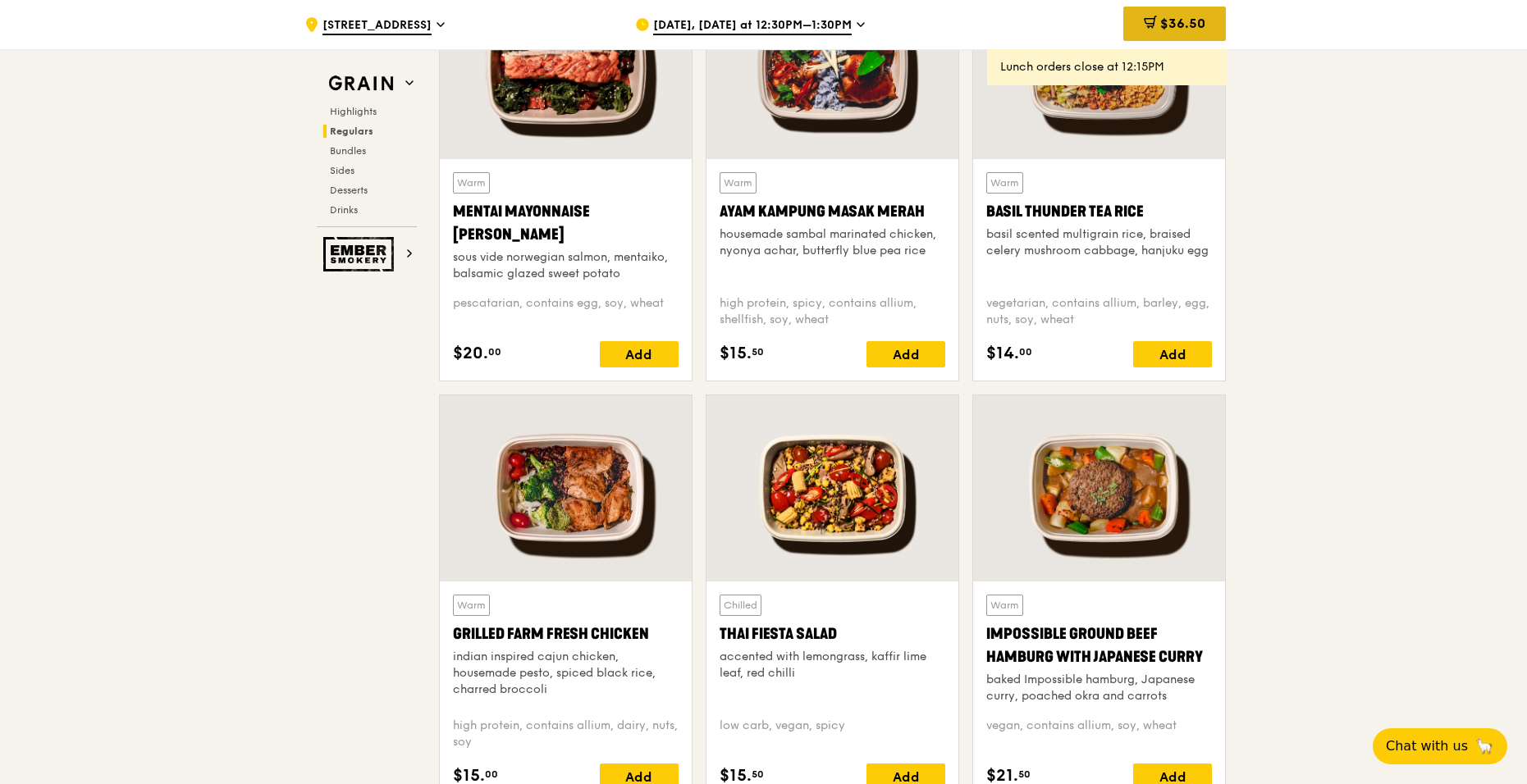
click at [1173, 35] on div "$36.50" at bounding box center [1175, 24] width 102 height 35
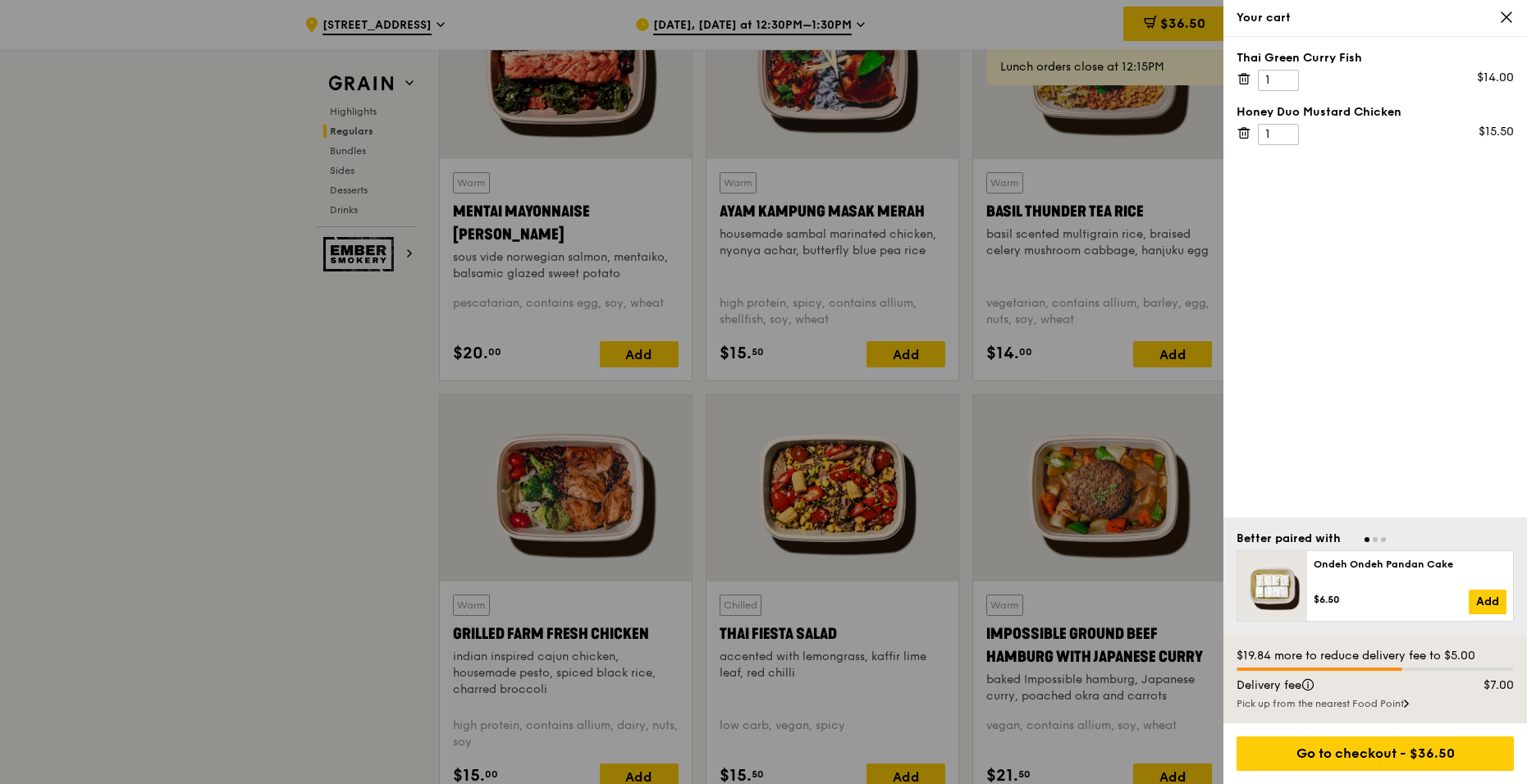
click at [1513, 23] on icon at bounding box center [1506, 16] width 15 height 15
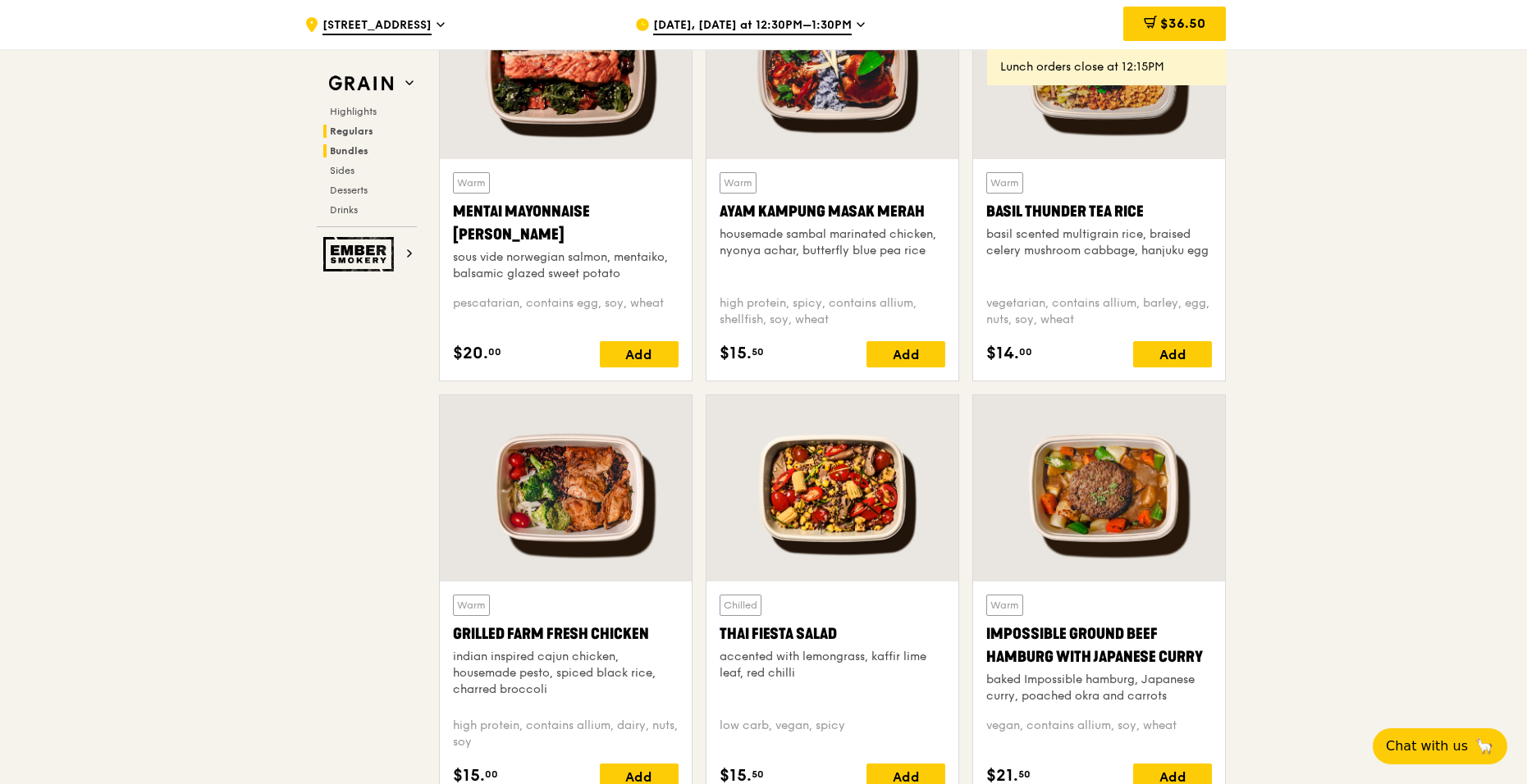
click at [358, 152] on span "Bundles" at bounding box center [349, 151] width 39 height 11
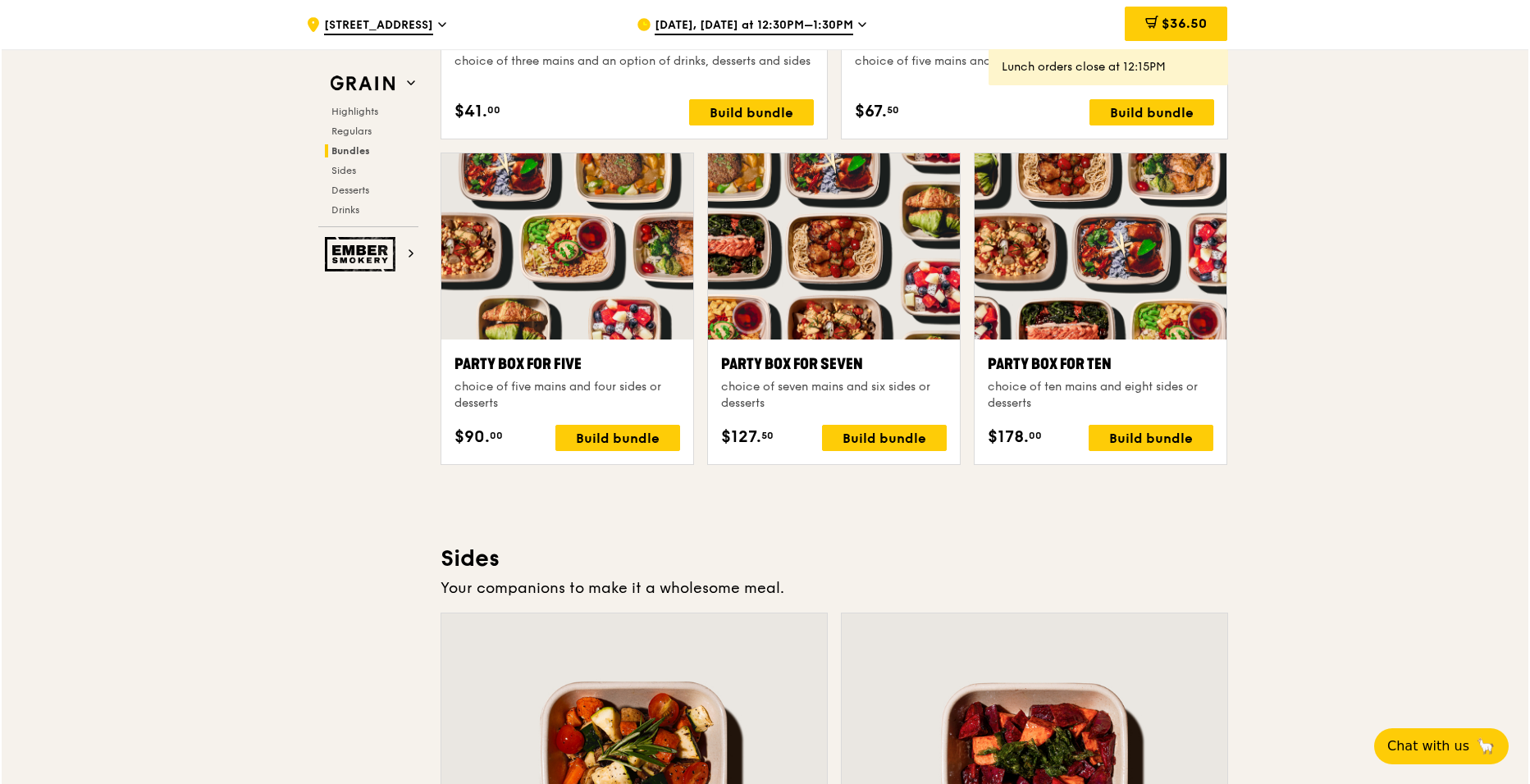
scroll to position [3278, 0]
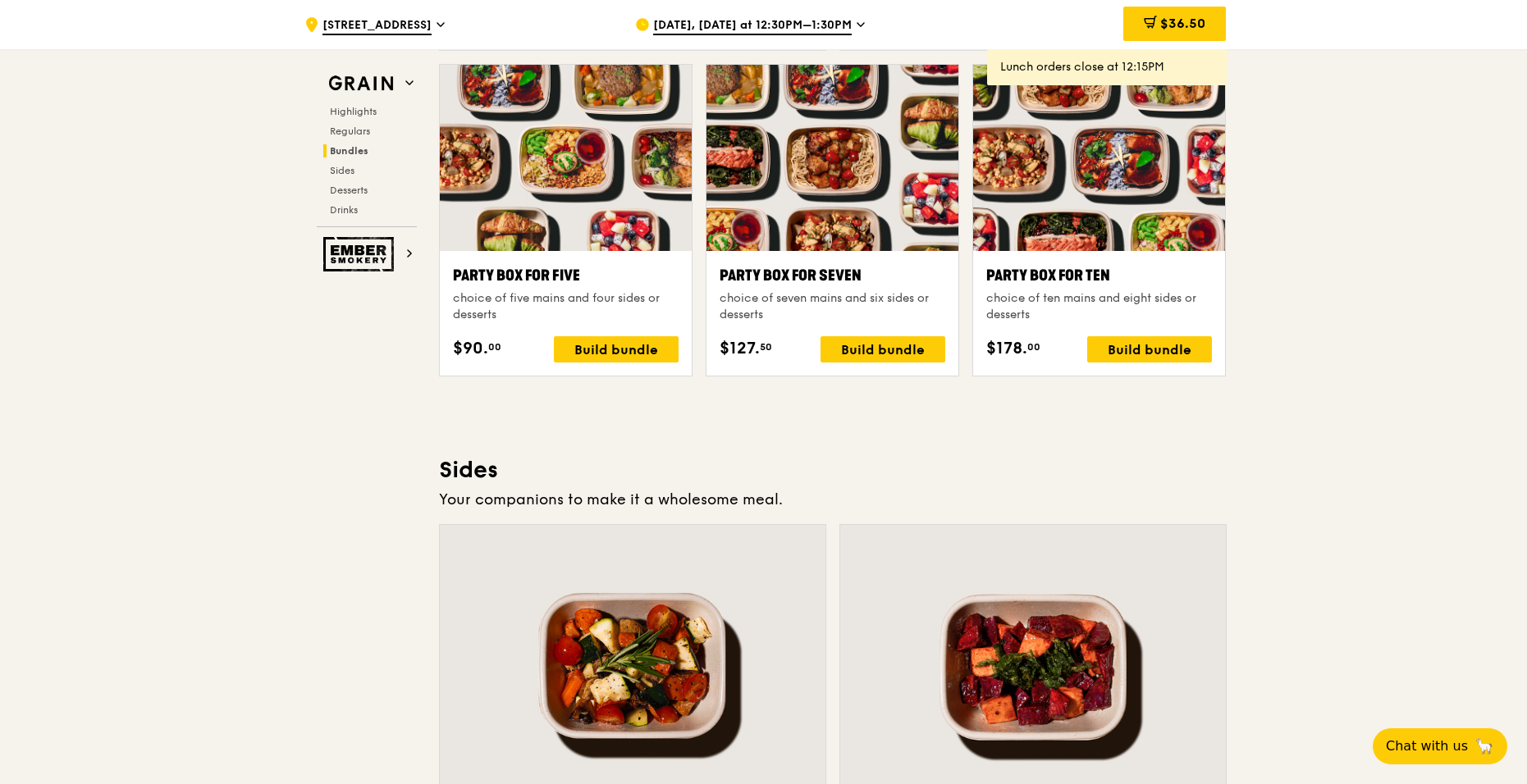
click at [1142, 264] on div "Party Box for Ten" at bounding box center [1099, 275] width 226 height 23
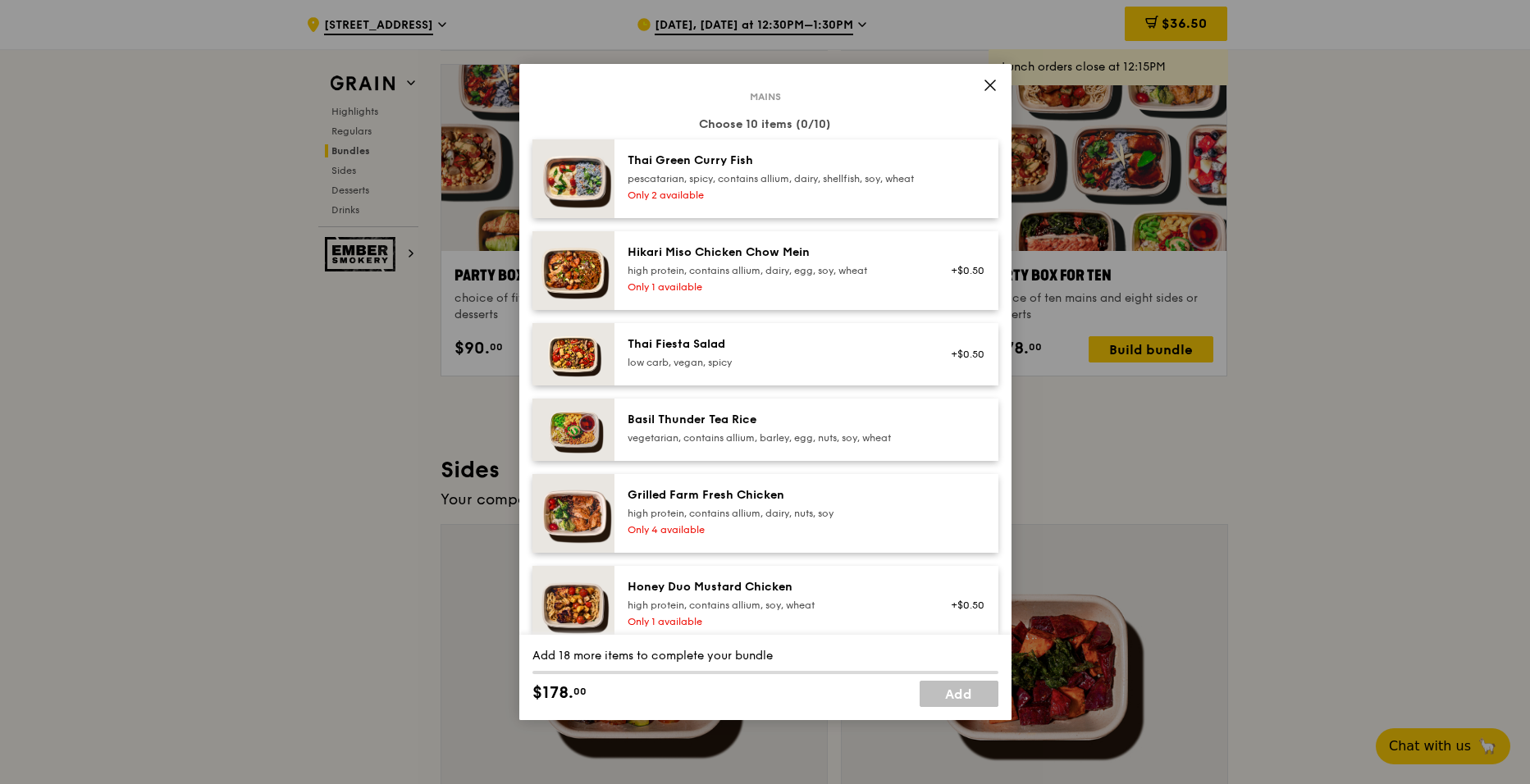
scroll to position [0, 0]
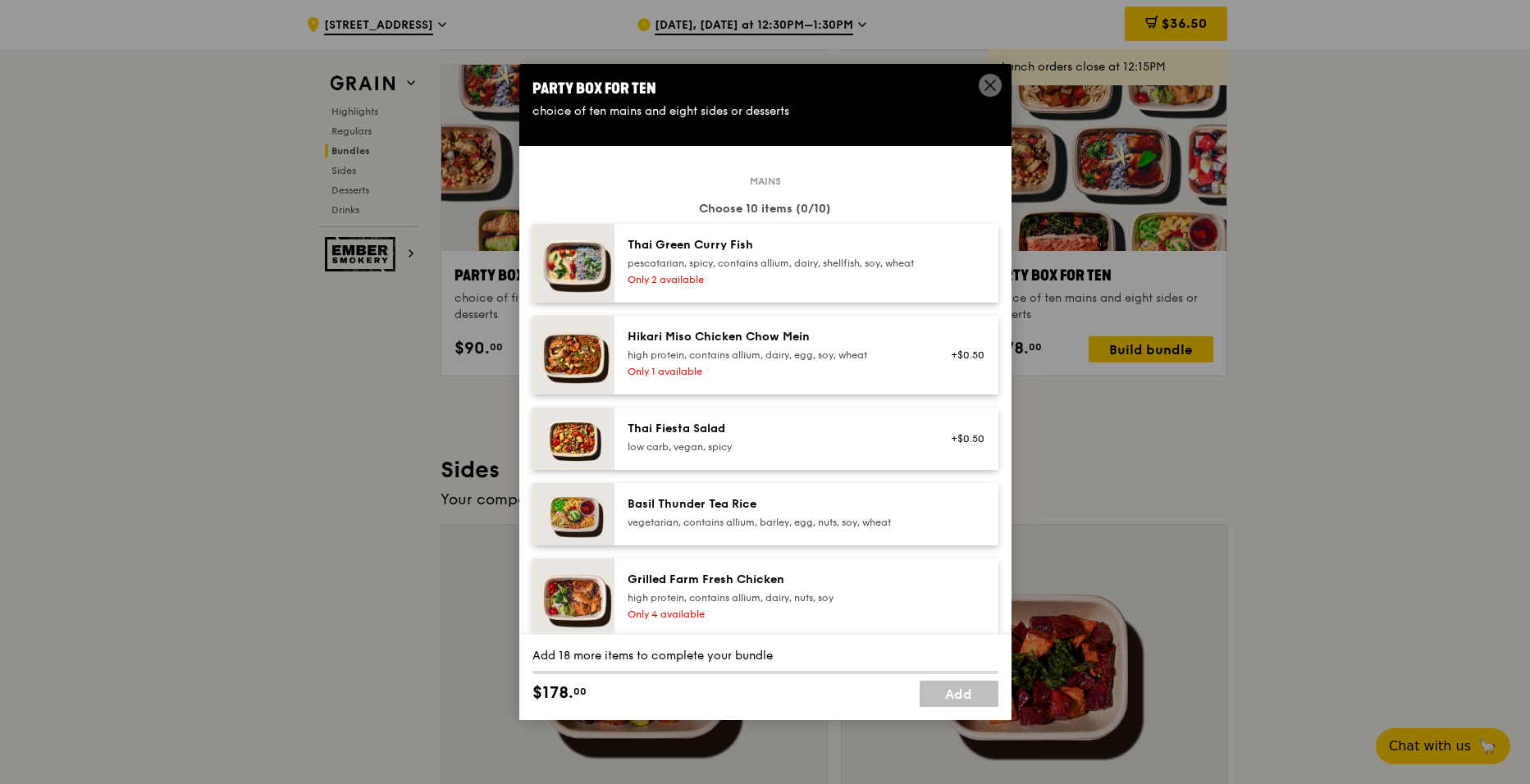
click at [996, 78] on icon at bounding box center [990, 85] width 15 height 15
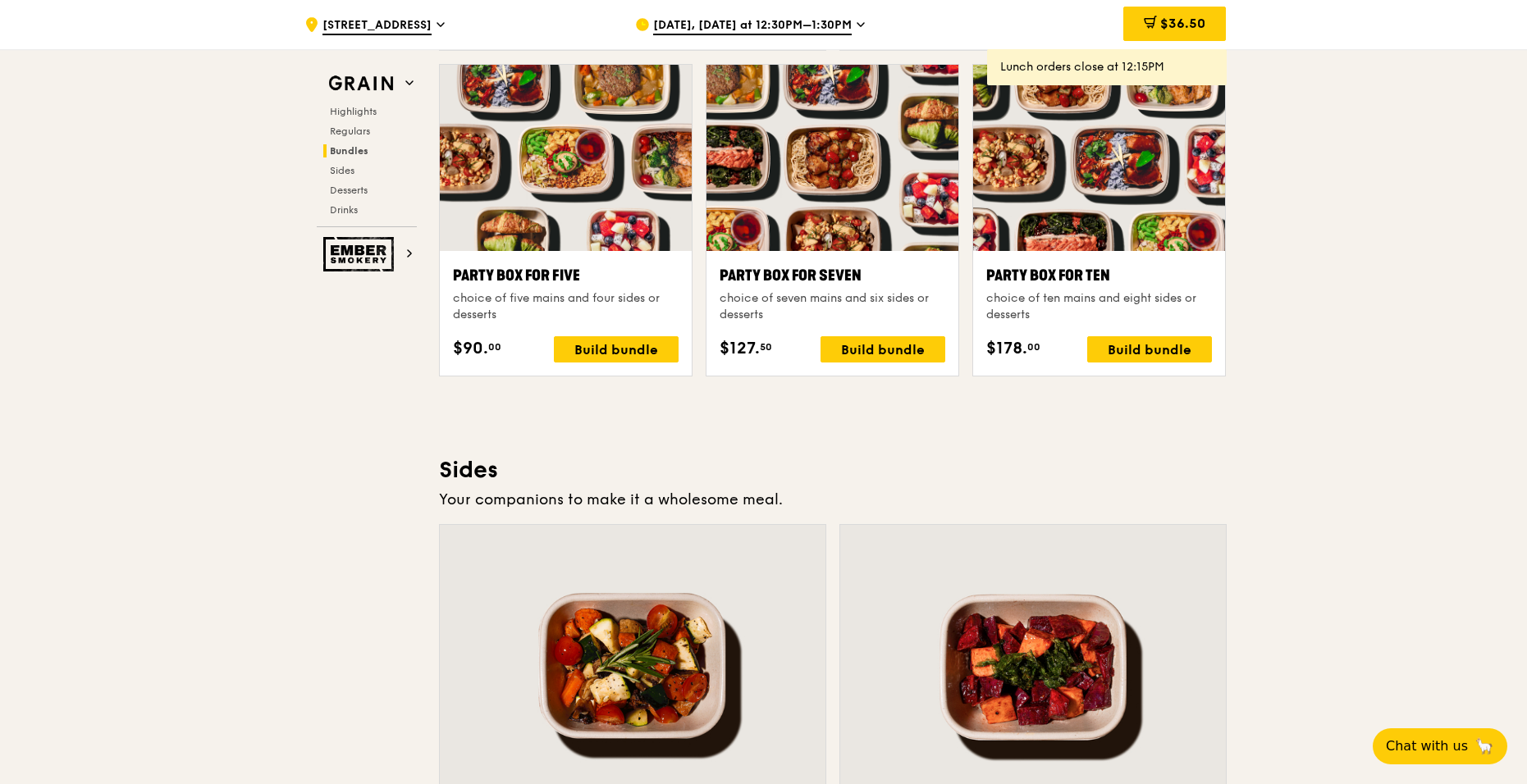
click at [1105, 180] on div at bounding box center [1099, 157] width 252 height 186
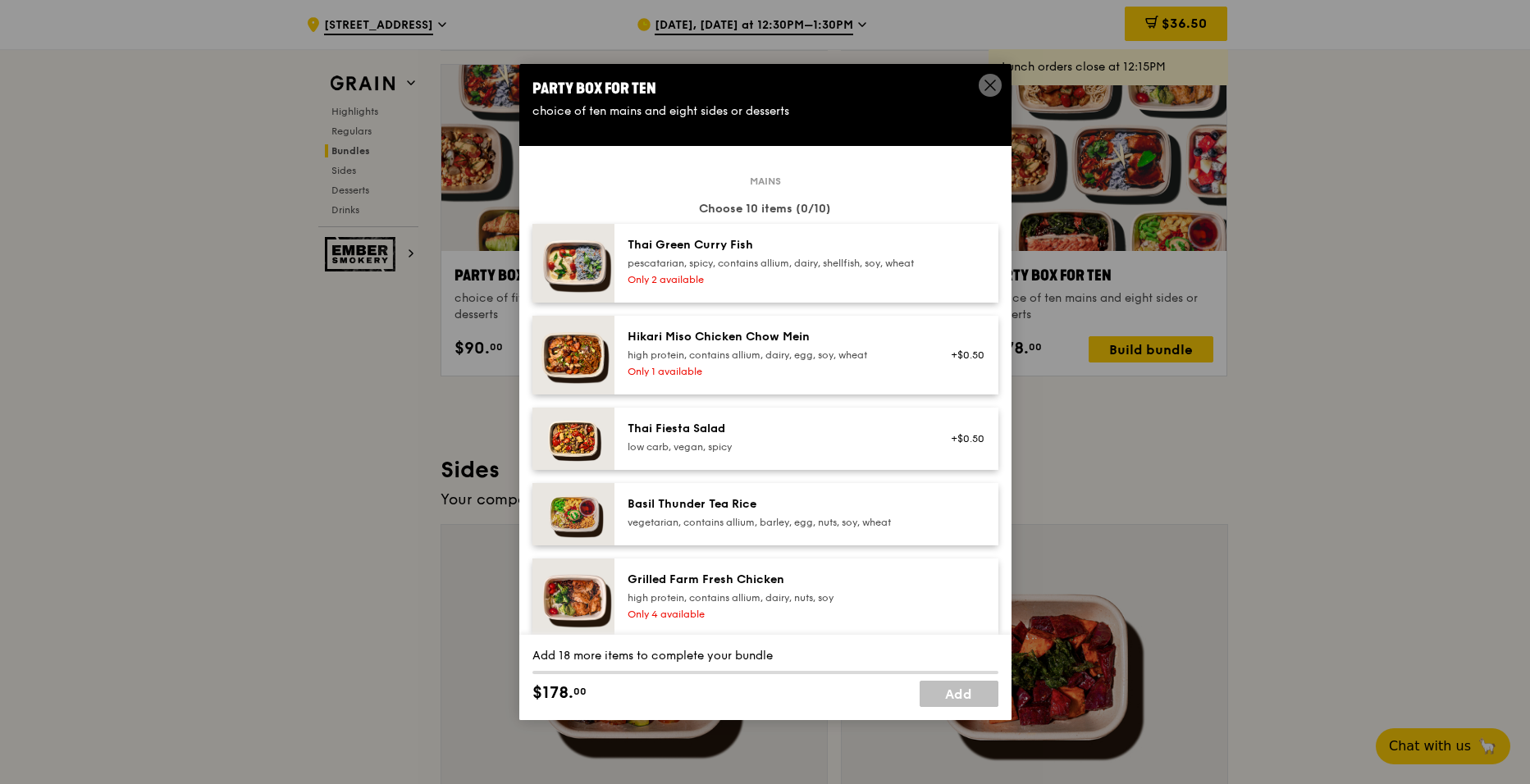
click at [997, 79] on icon at bounding box center [990, 85] width 15 height 15
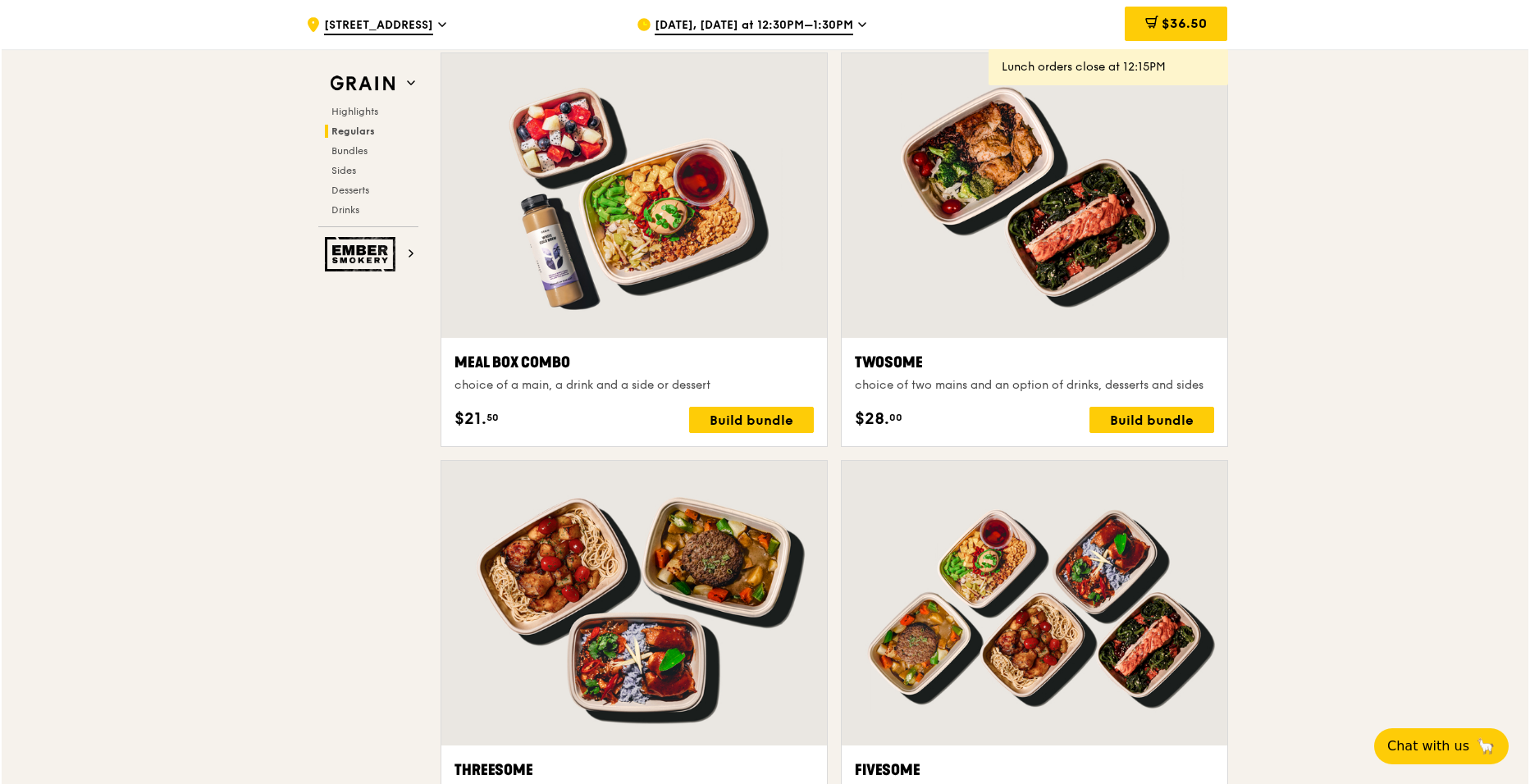
scroll to position [2130, 0]
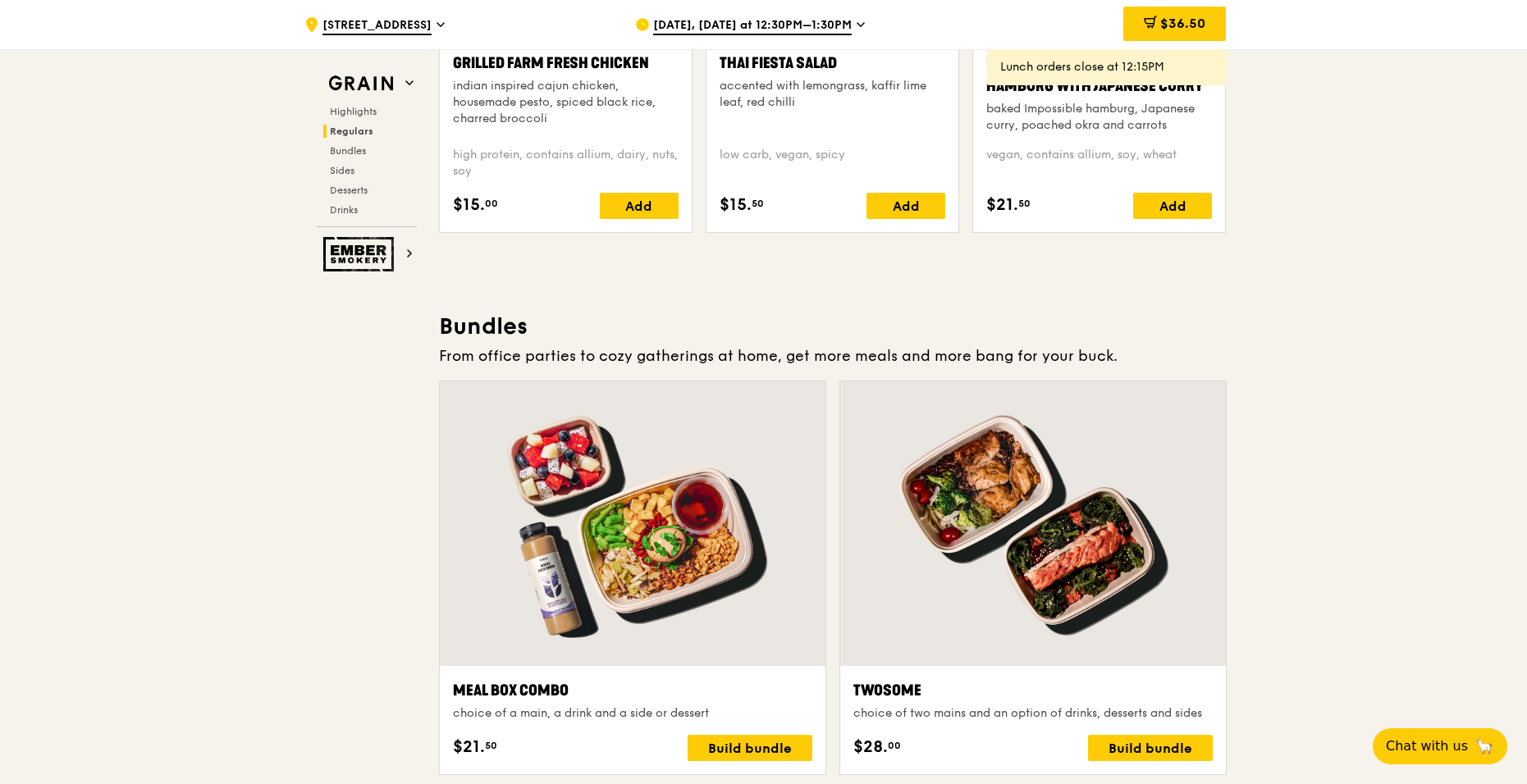
drag, startPoint x: 600, startPoint y: 576, endPoint x: 614, endPoint y: 566, distance: 17.2
click at [614, 566] on div at bounding box center [633, 524] width 386 height 285
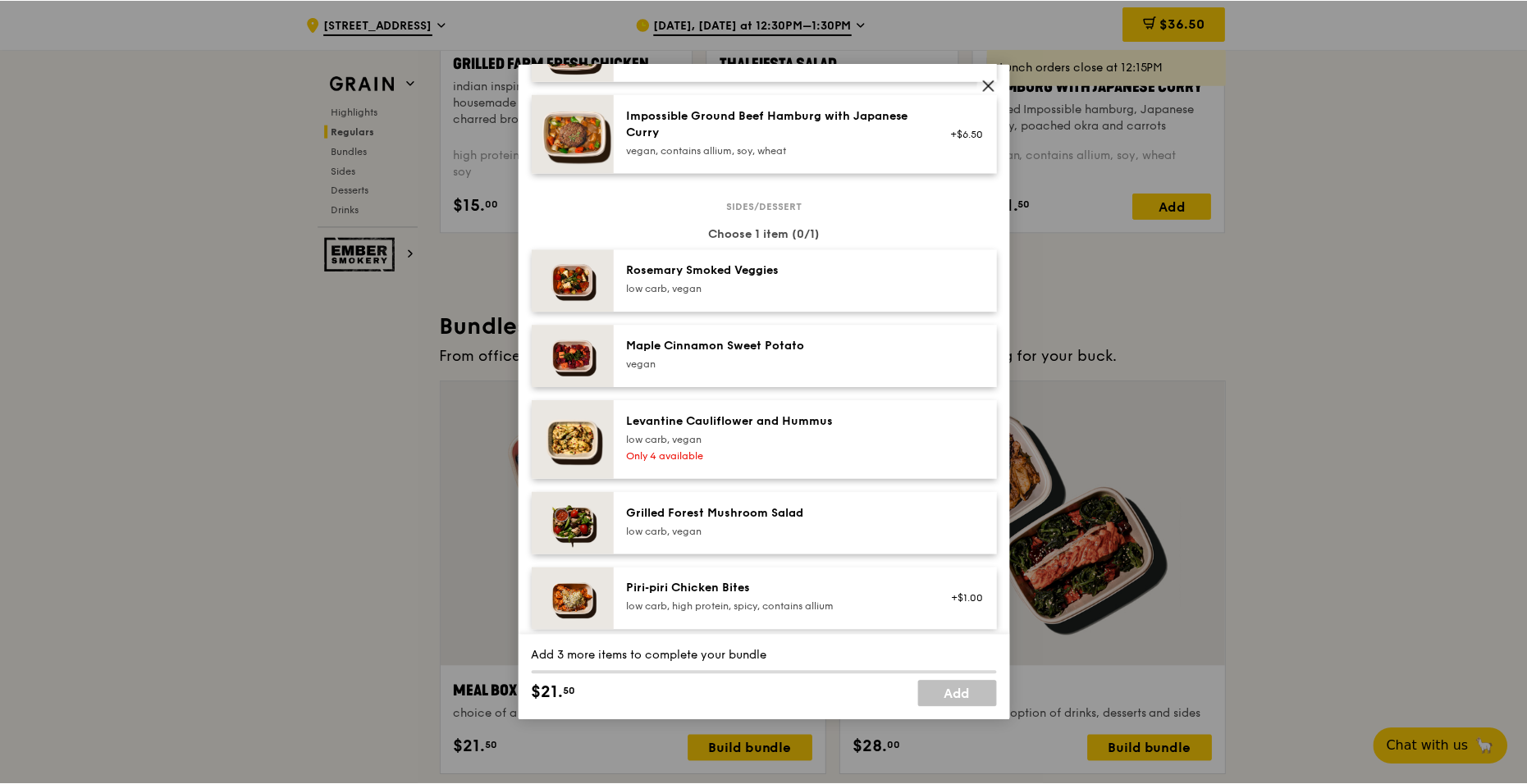
scroll to position [820, 0]
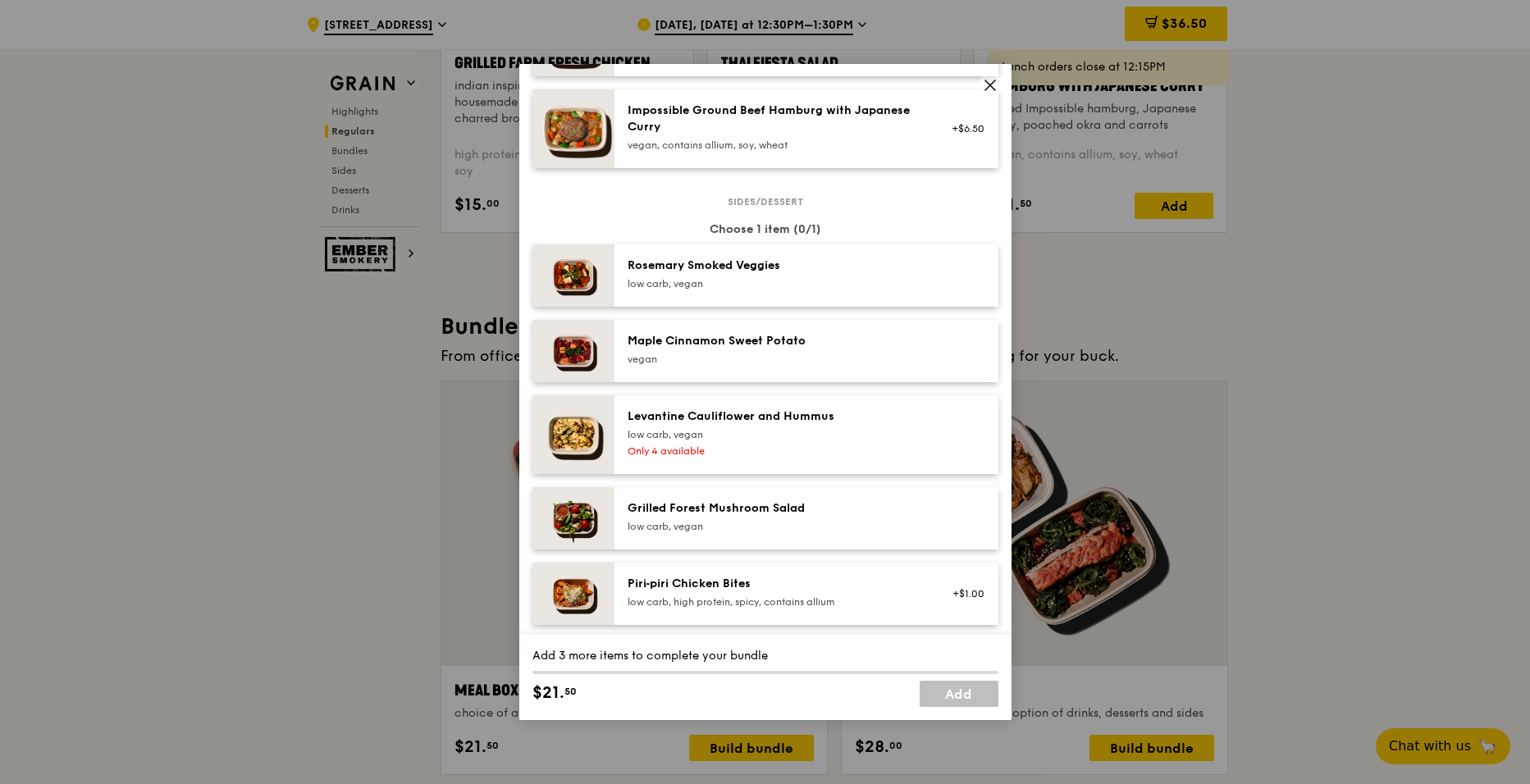
click at [984, 88] on icon at bounding box center [990, 85] width 15 height 15
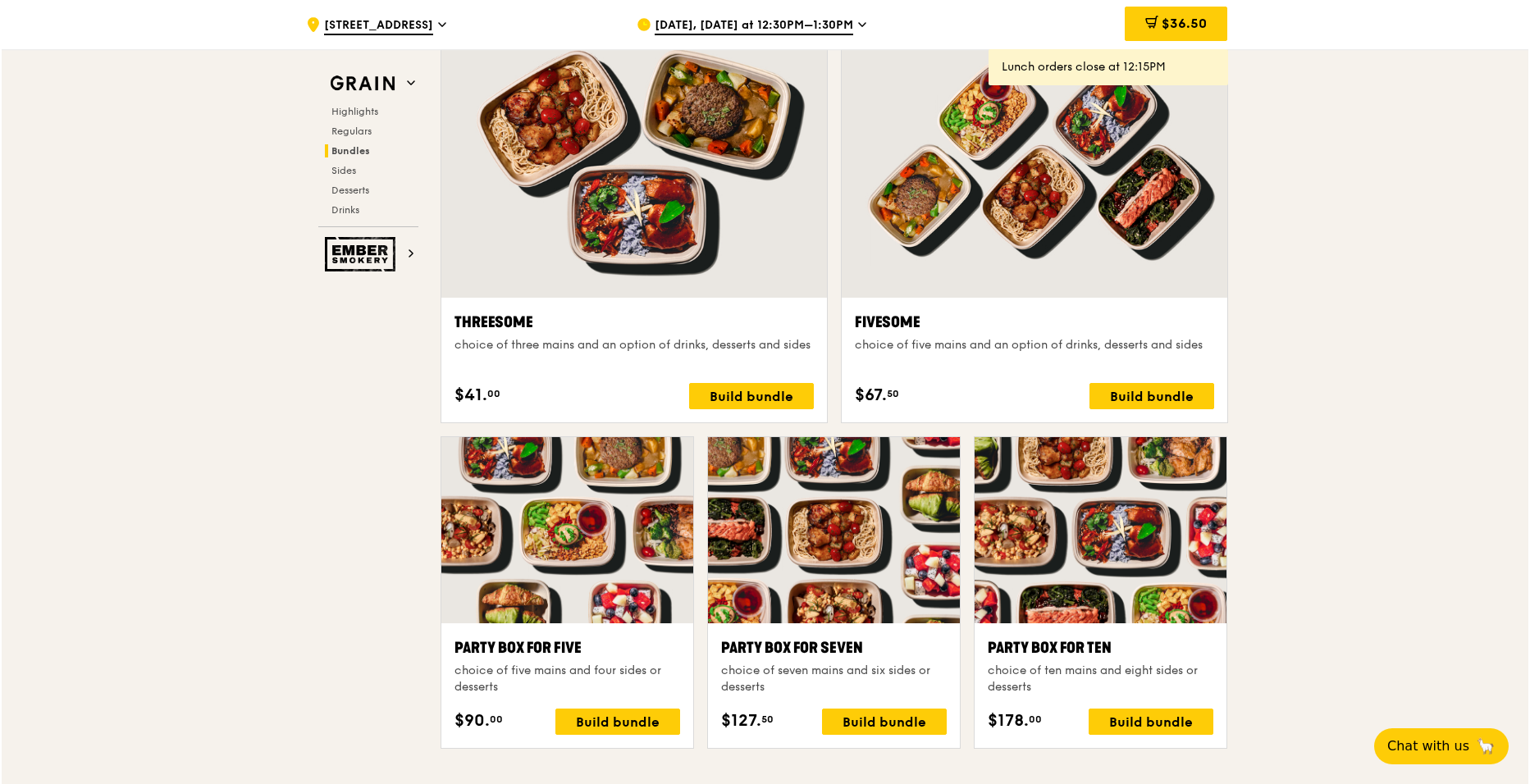
scroll to position [3114, 0]
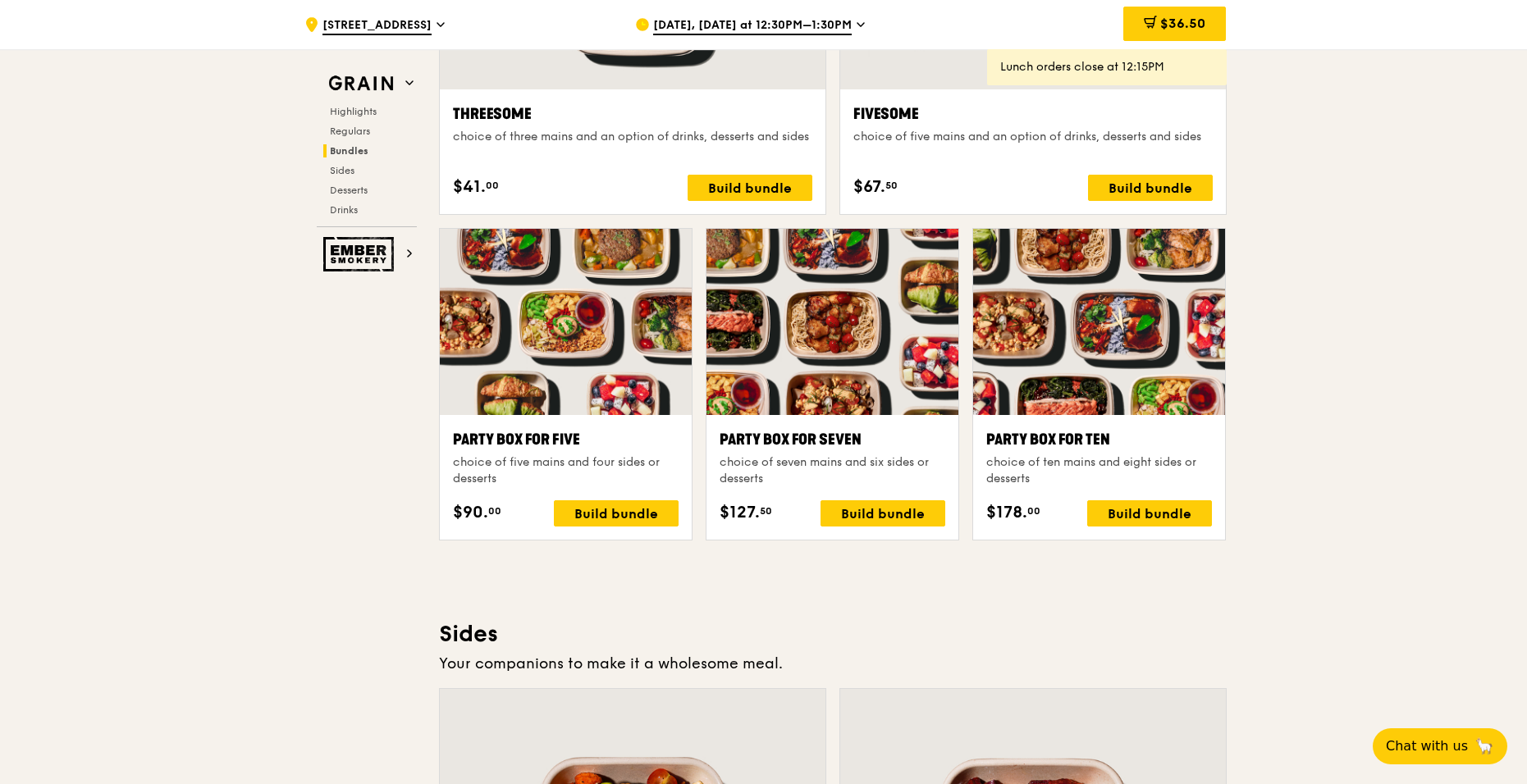
click at [1034, 355] on div at bounding box center [1099, 321] width 252 height 186
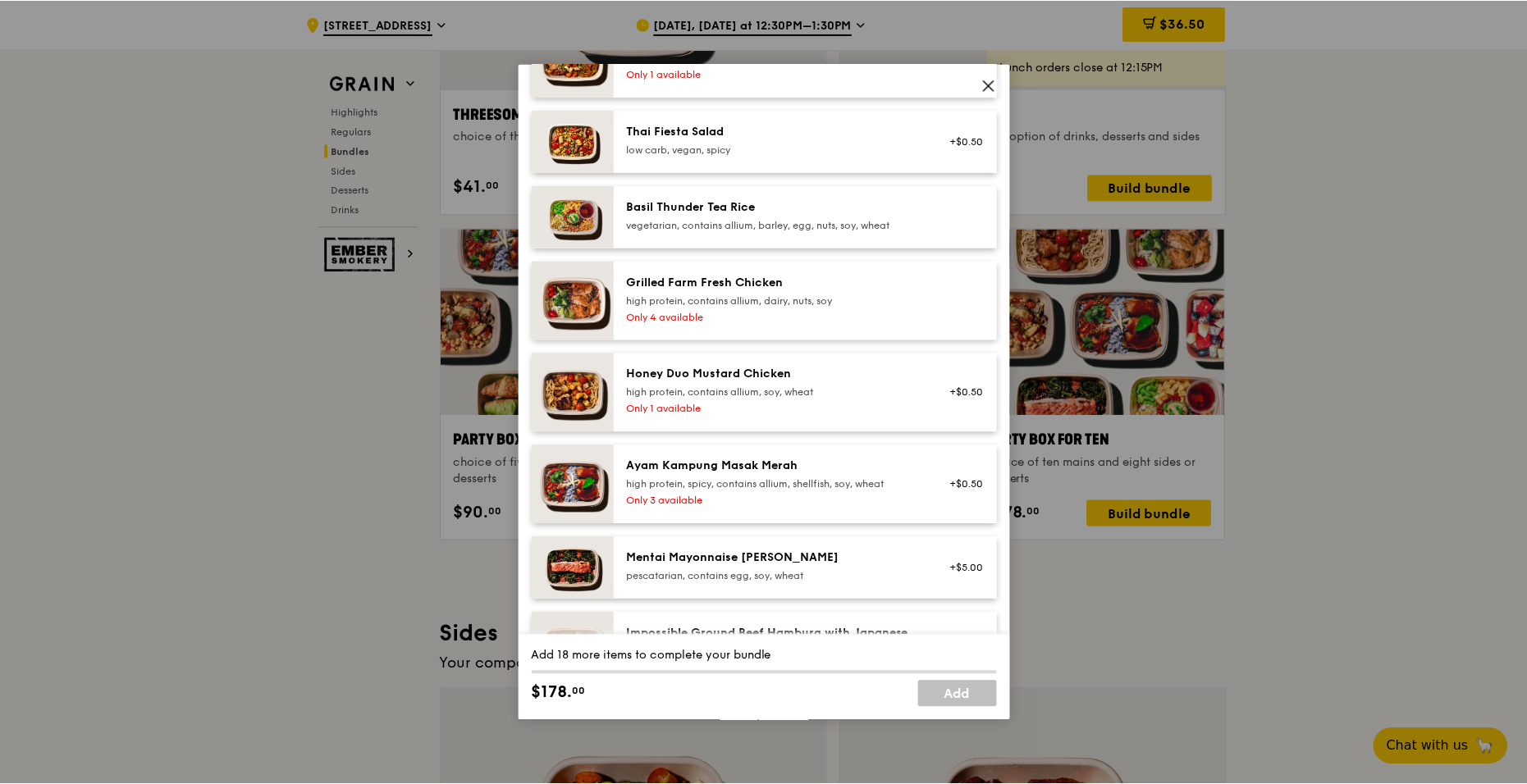
scroll to position [410, 0]
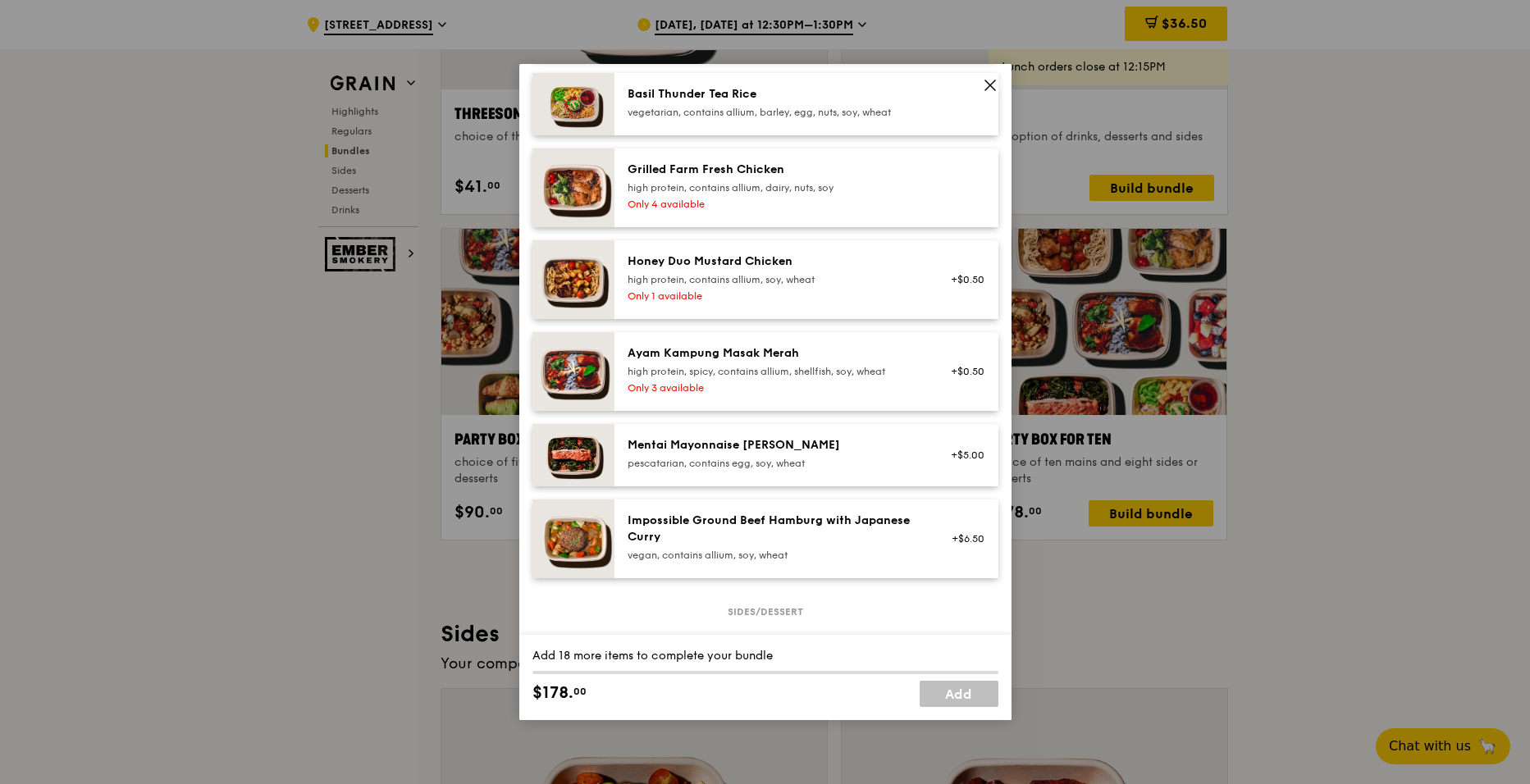
click at [984, 87] on icon at bounding box center [990, 85] width 15 height 15
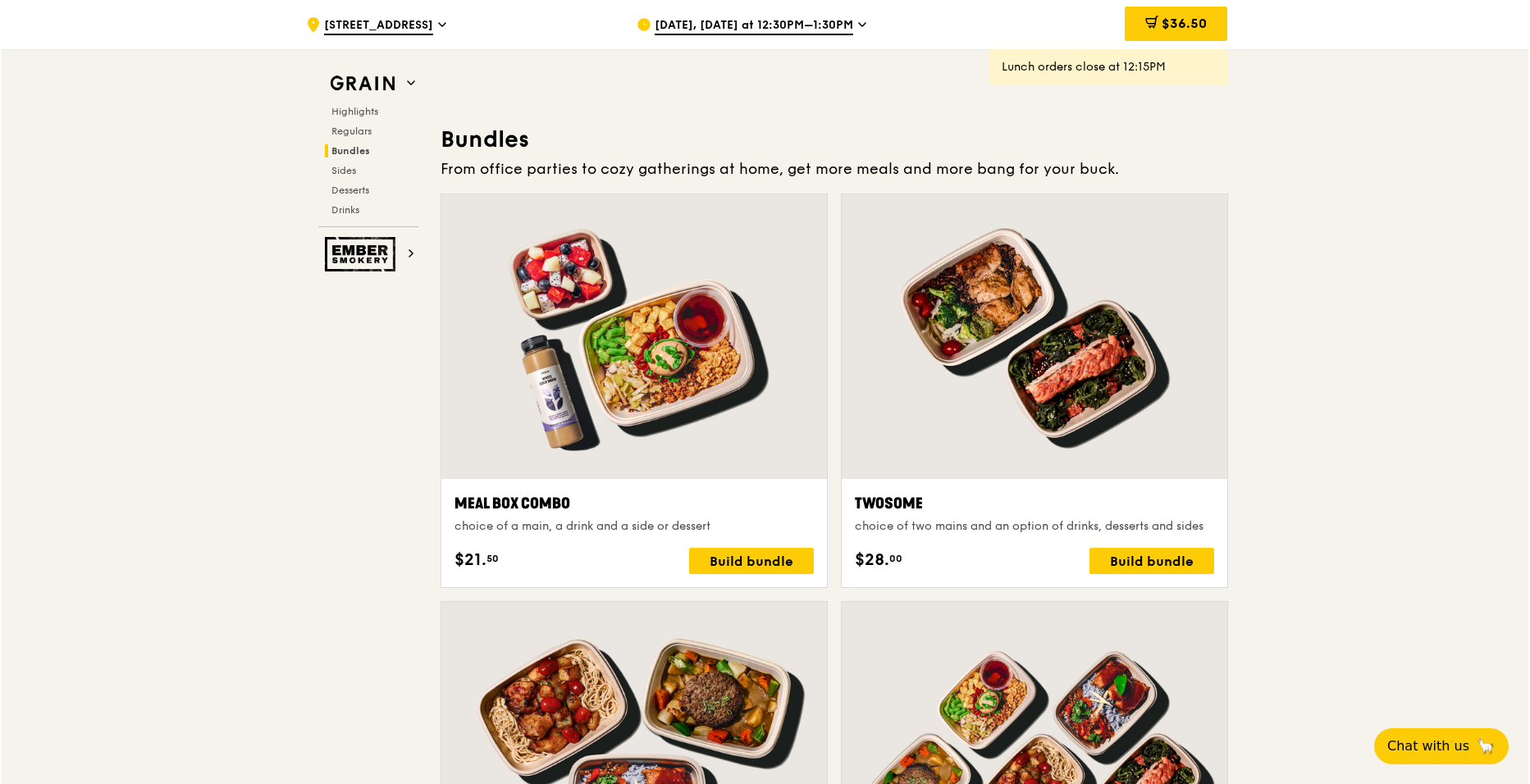
scroll to position [2293, 0]
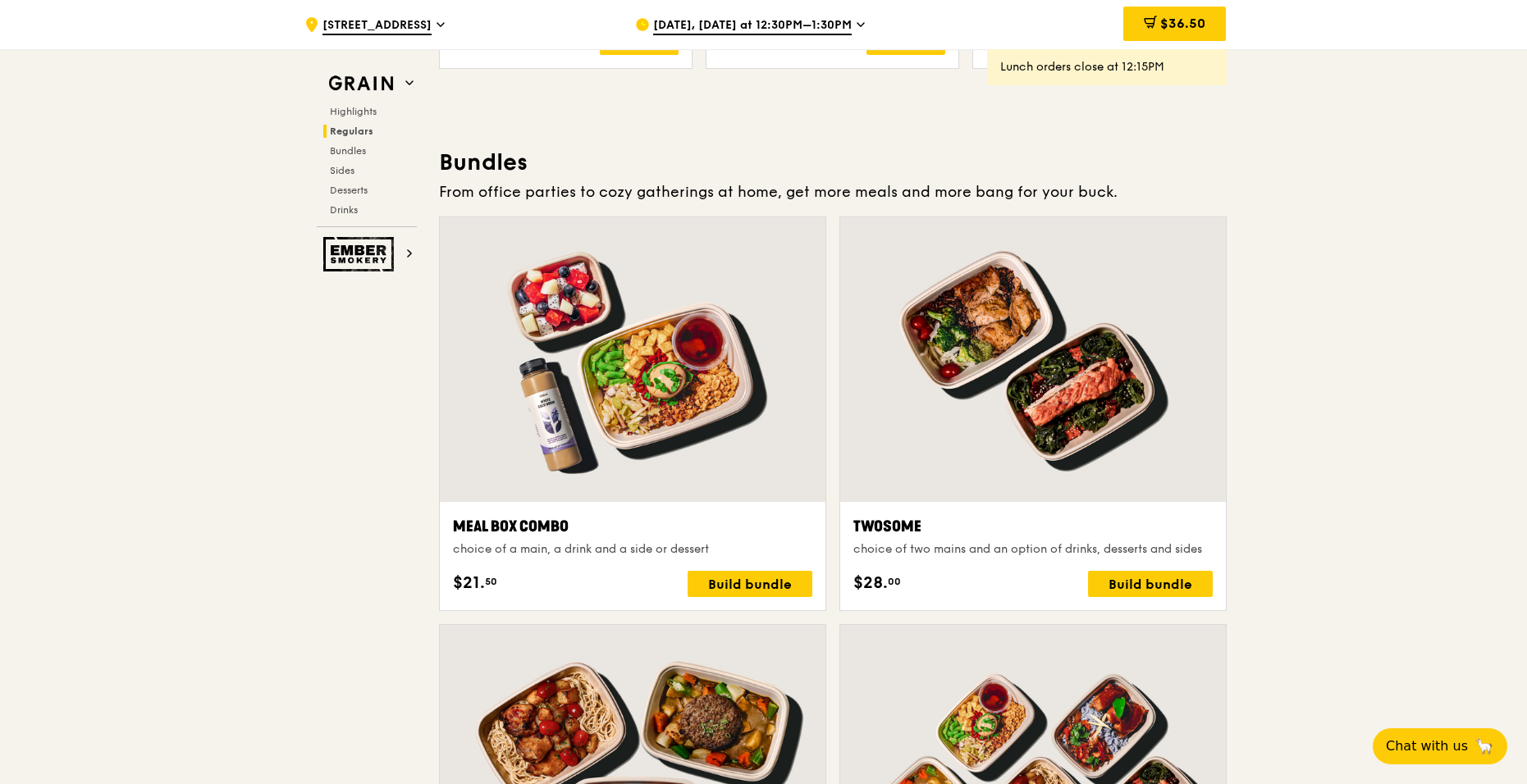
click at [648, 411] on div at bounding box center [633, 359] width 386 height 285
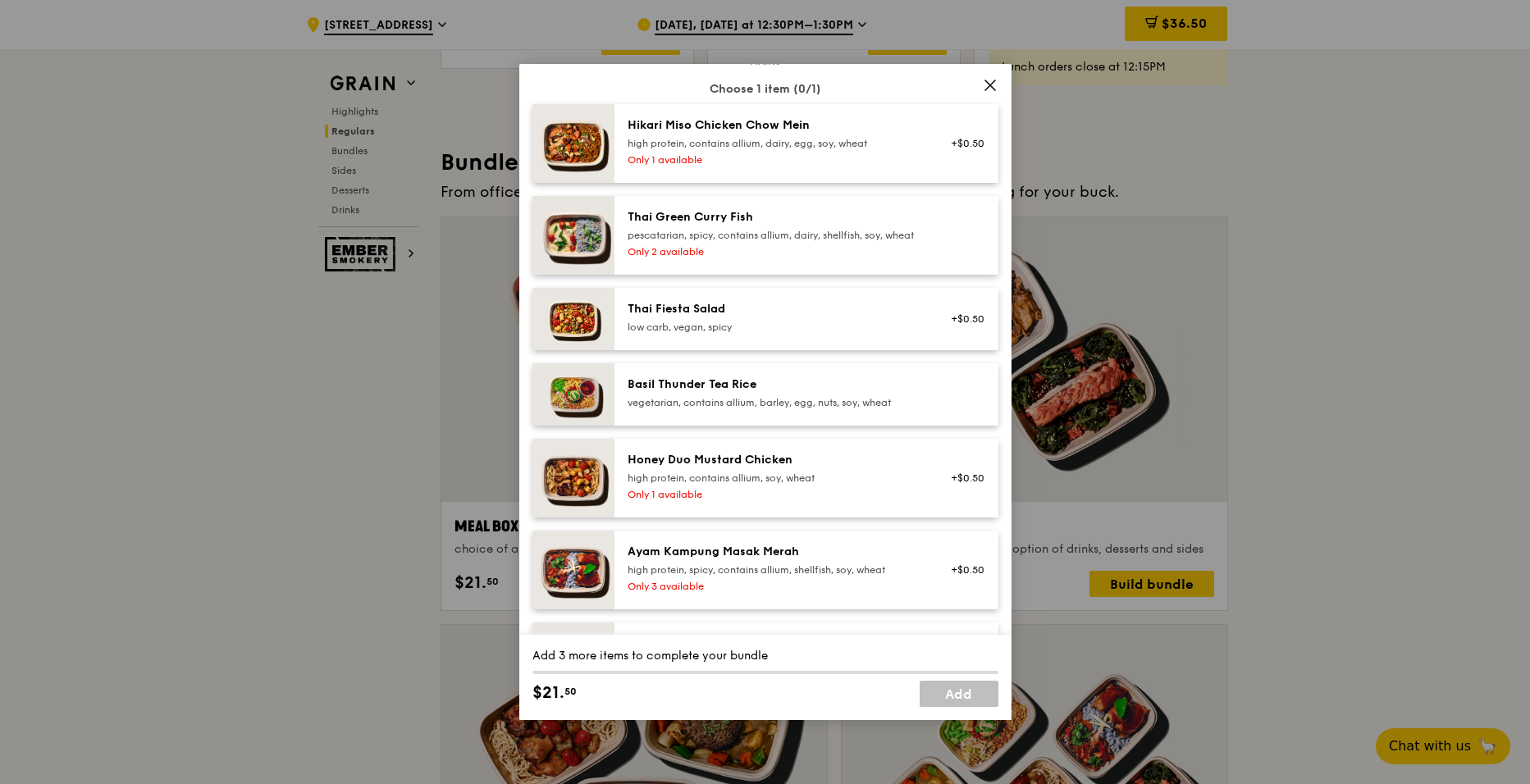
scroll to position [0, 0]
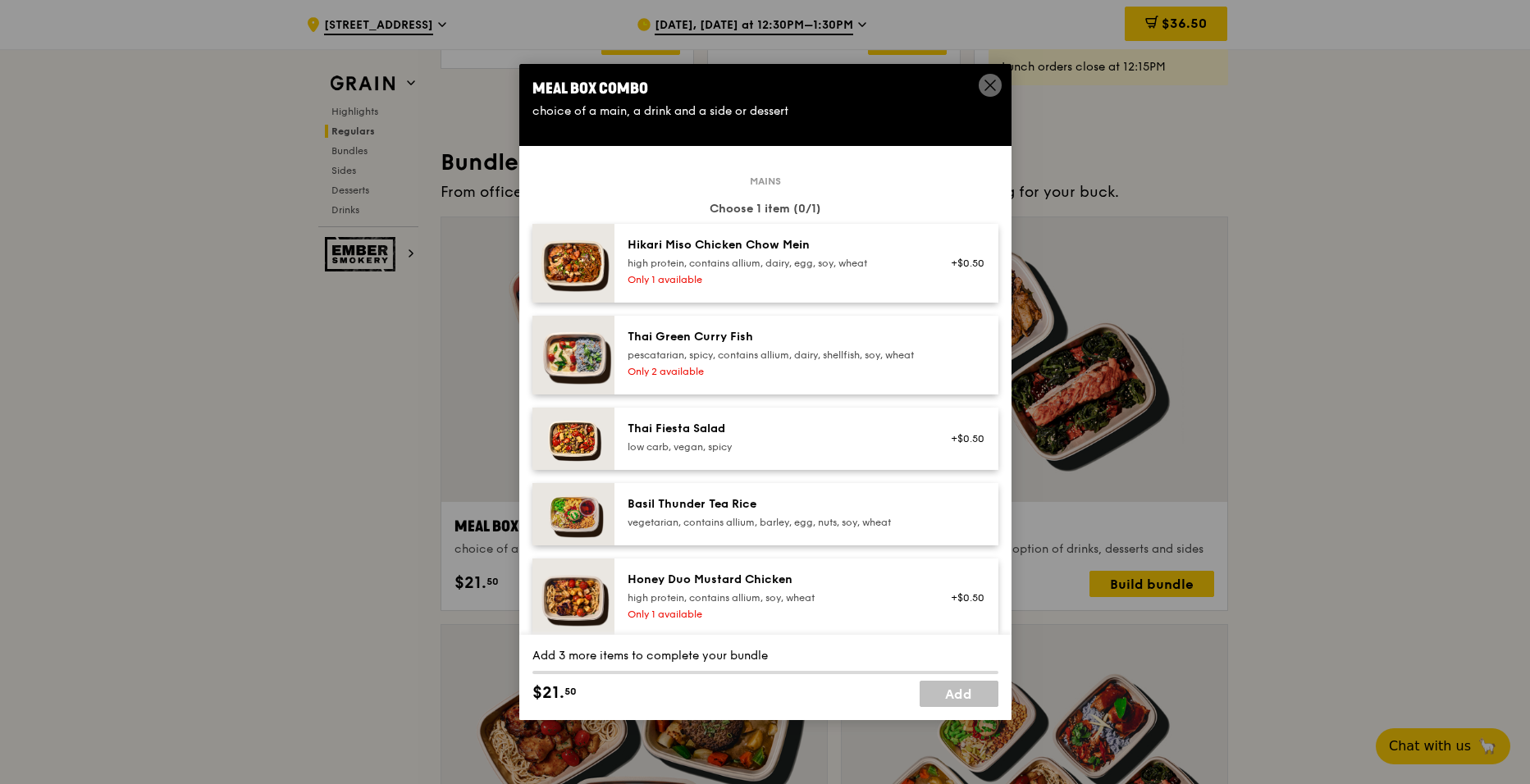
click at [987, 84] on icon at bounding box center [989, 85] width 10 height 10
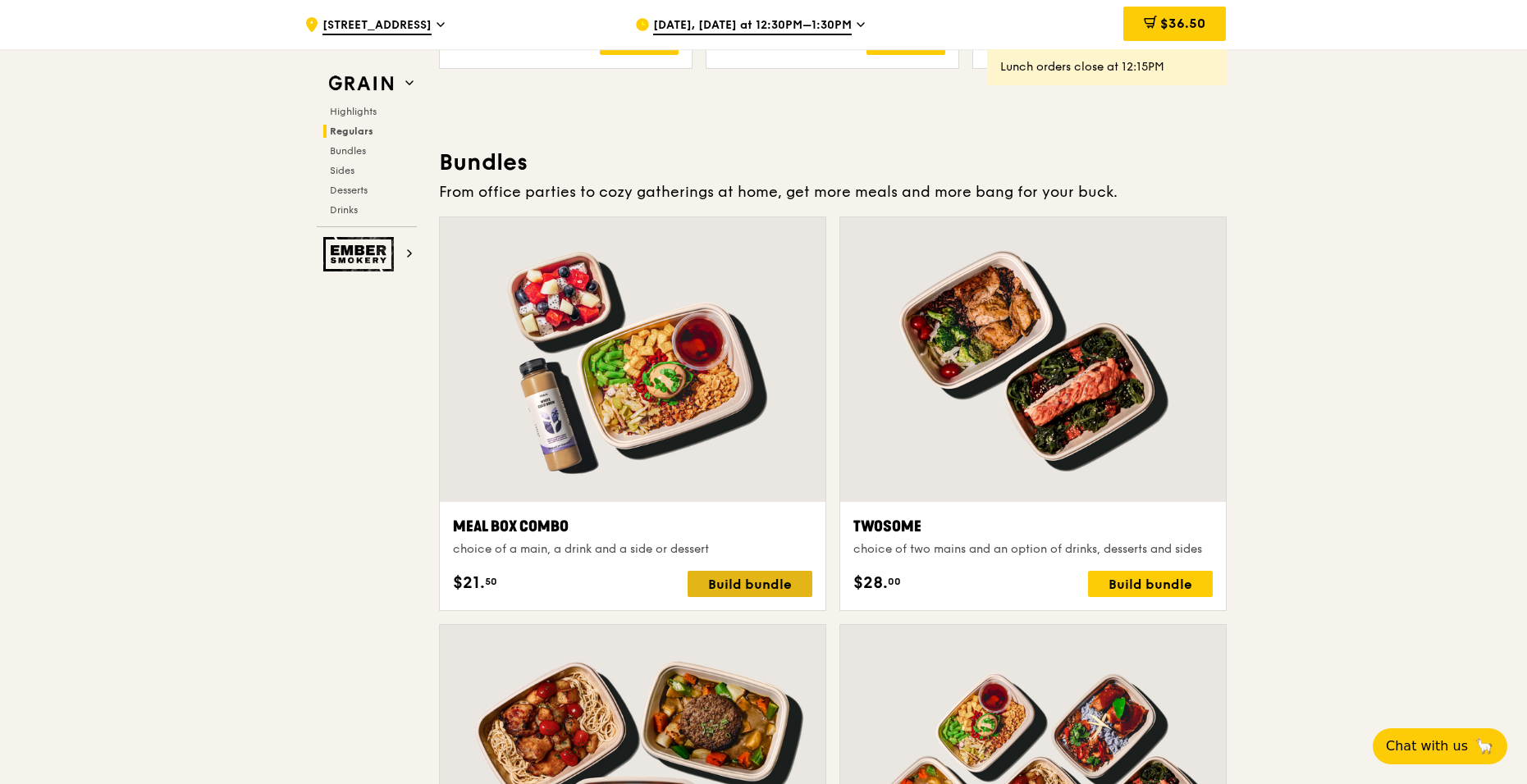
click at [718, 575] on div "Build bundle" at bounding box center [750, 584] width 125 height 26
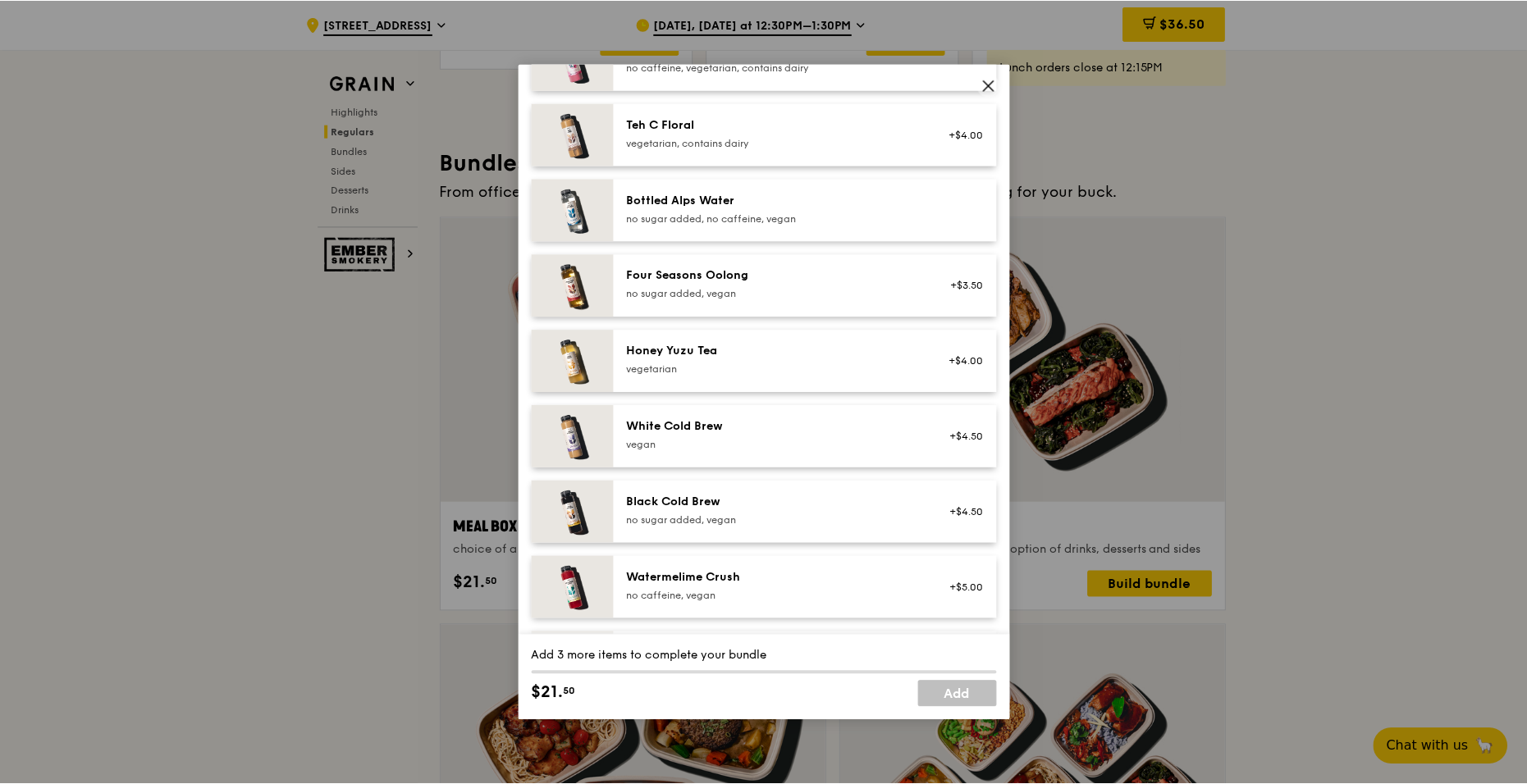
scroll to position [1976, 0]
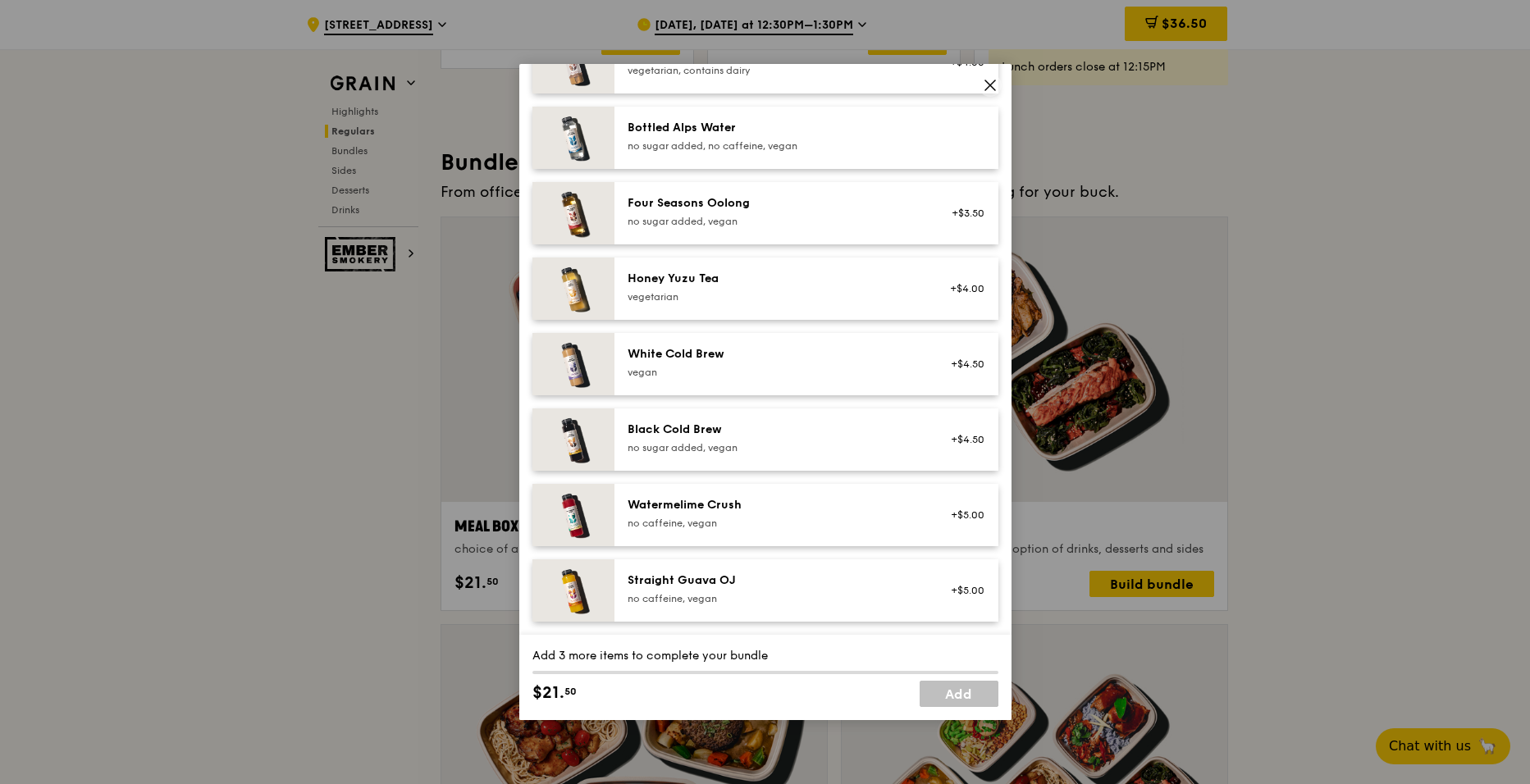
click at [990, 87] on icon at bounding box center [989, 85] width 10 height 10
